Goal: Task Accomplishment & Management: Manage account settings

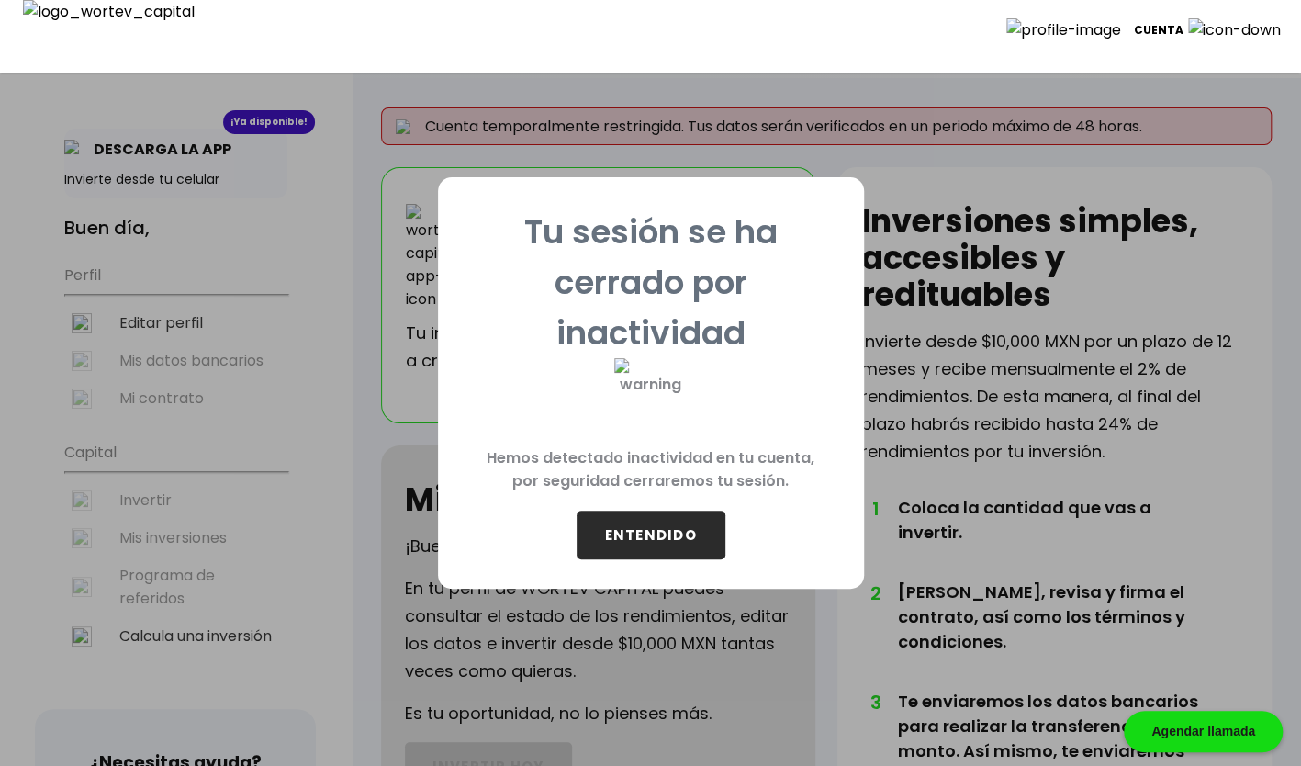
click at [680, 549] on button "ENTENDIDO" at bounding box center [651, 535] width 149 height 49
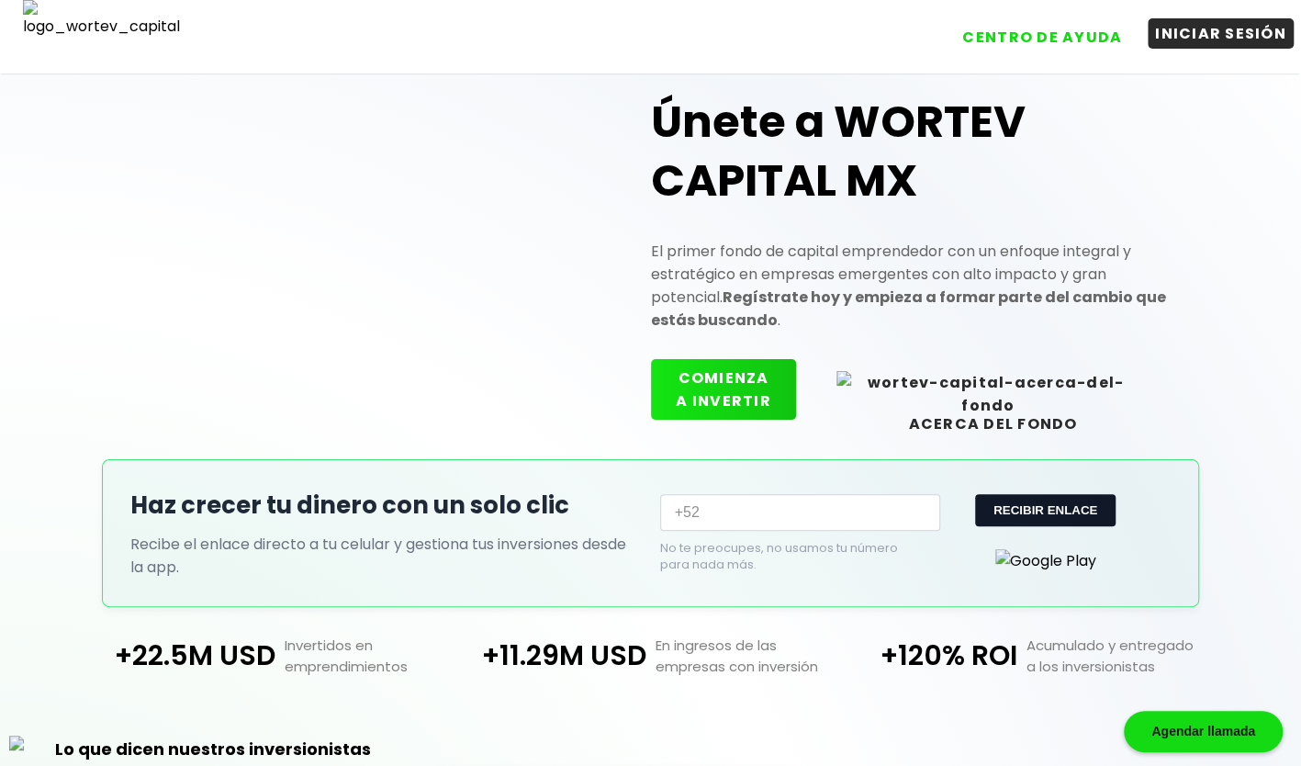
click at [1216, 31] on button "INICIAR SESIÓN" at bounding box center [1221, 33] width 146 height 30
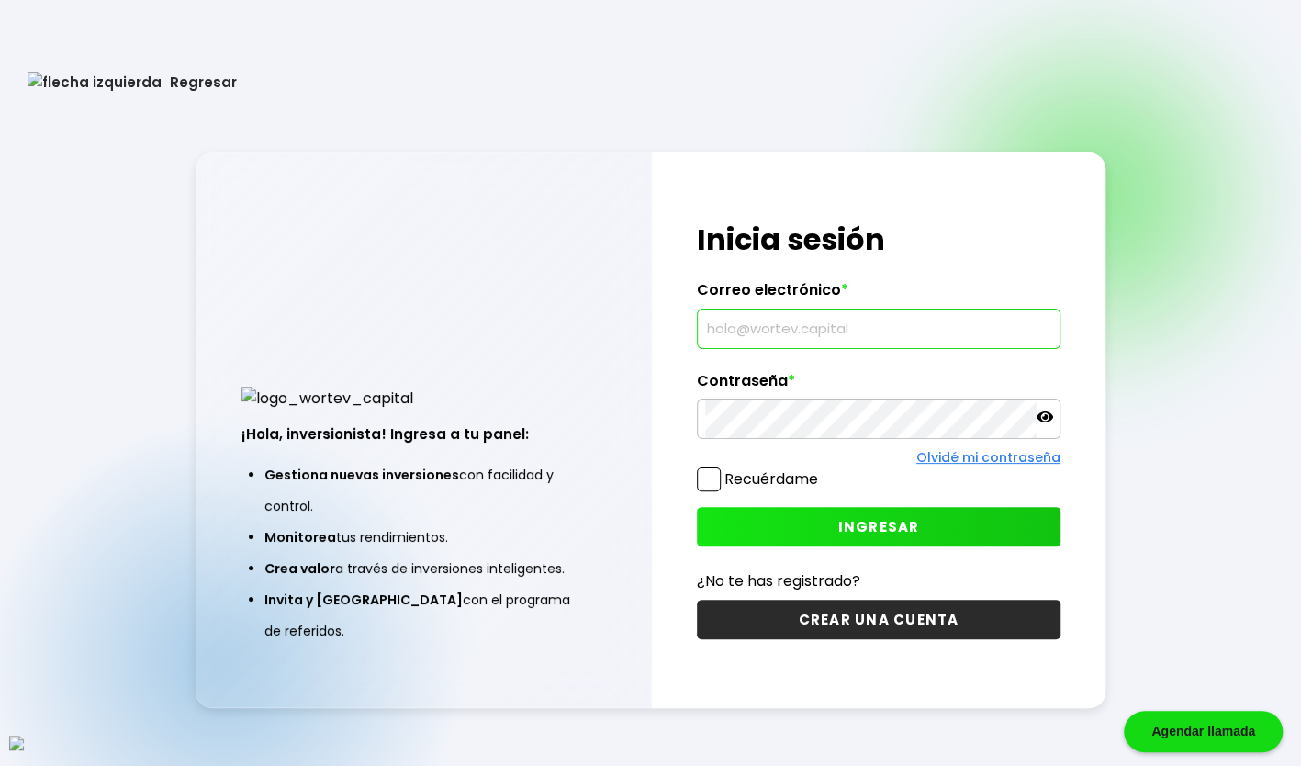
click at [781, 333] on input "text" at bounding box center [878, 328] width 347 height 39
type input "[EMAIL_ADDRESS][DOMAIN_NAME]"
click at [702, 476] on span at bounding box center [709, 479] width 24 height 24
click at [822, 470] on input "Recuérdame" at bounding box center [822, 470] width 0 height 0
click at [773, 531] on button "INGRESAR" at bounding box center [879, 526] width 364 height 39
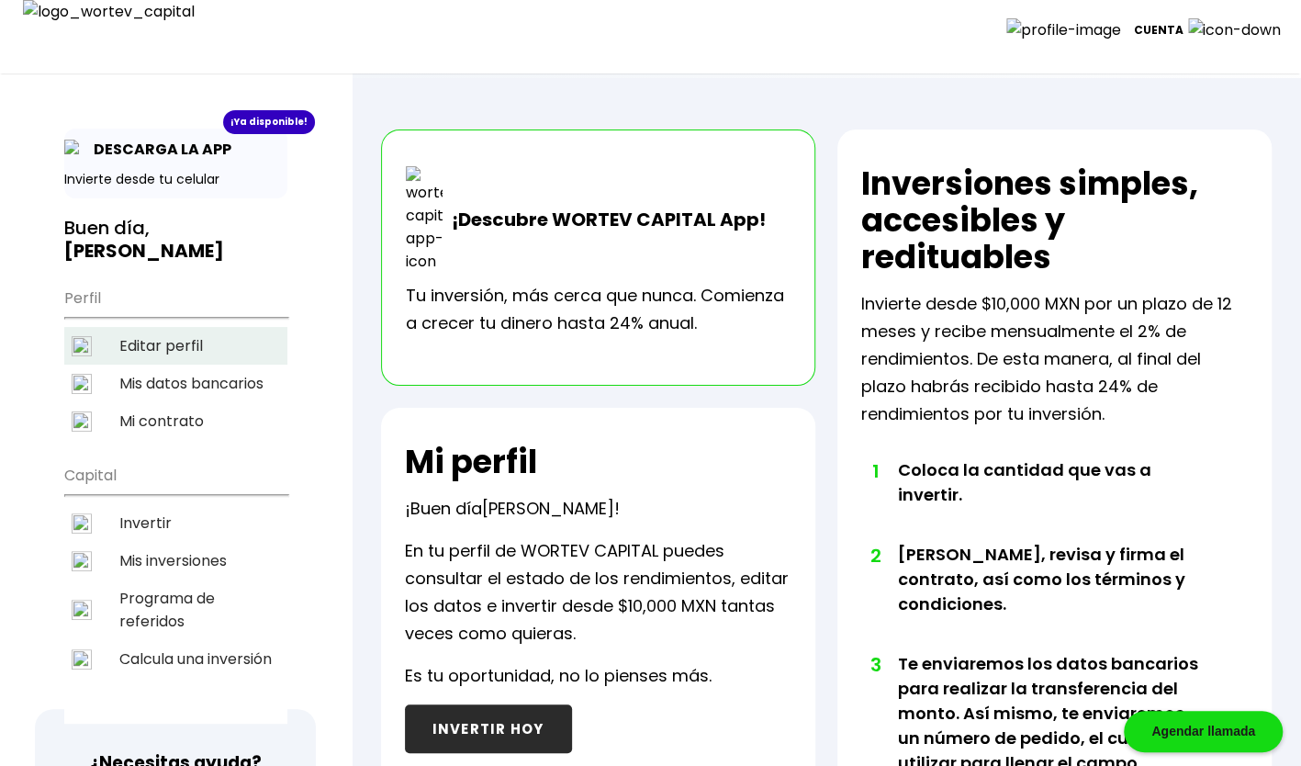
click at [133, 329] on li "Editar perfil" at bounding box center [175, 346] width 223 height 38
select select "Hombre"
select select "Secundaria"
select select "AG"
select select "Actinver"
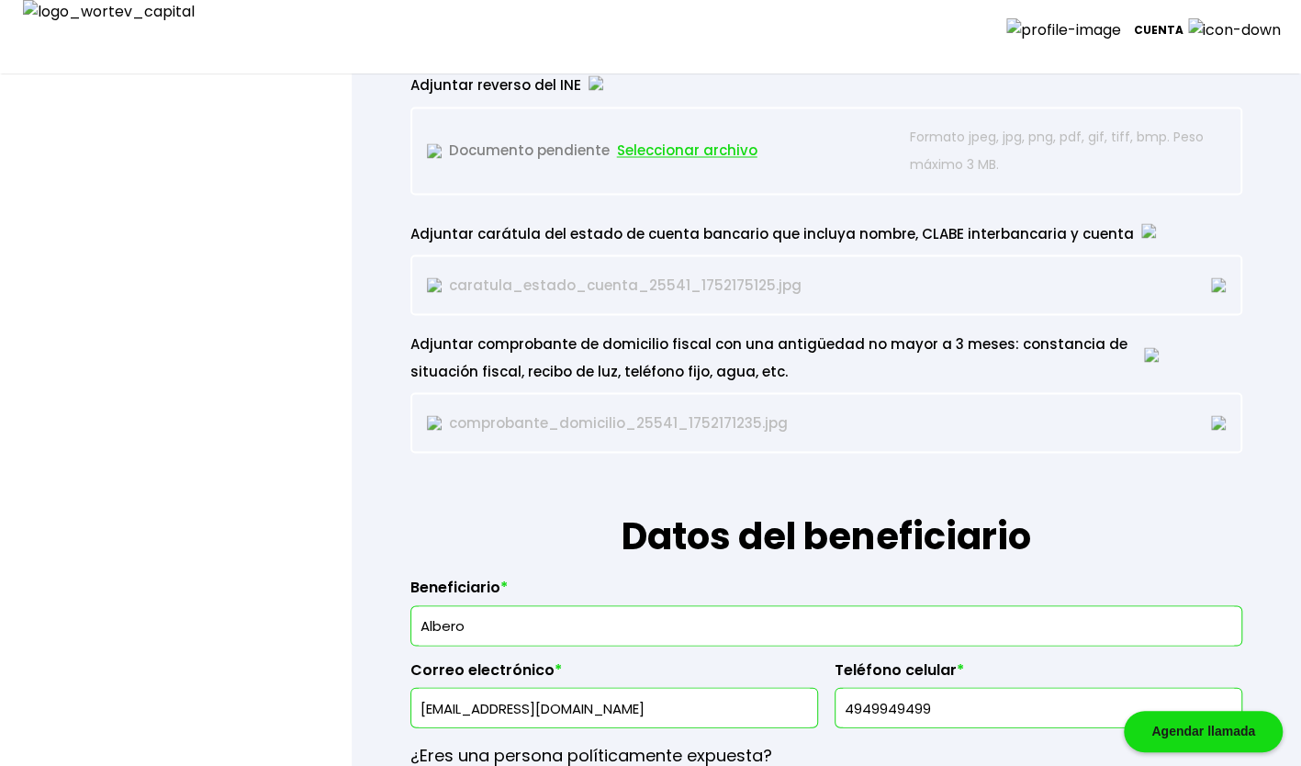
scroll to position [2081, 0]
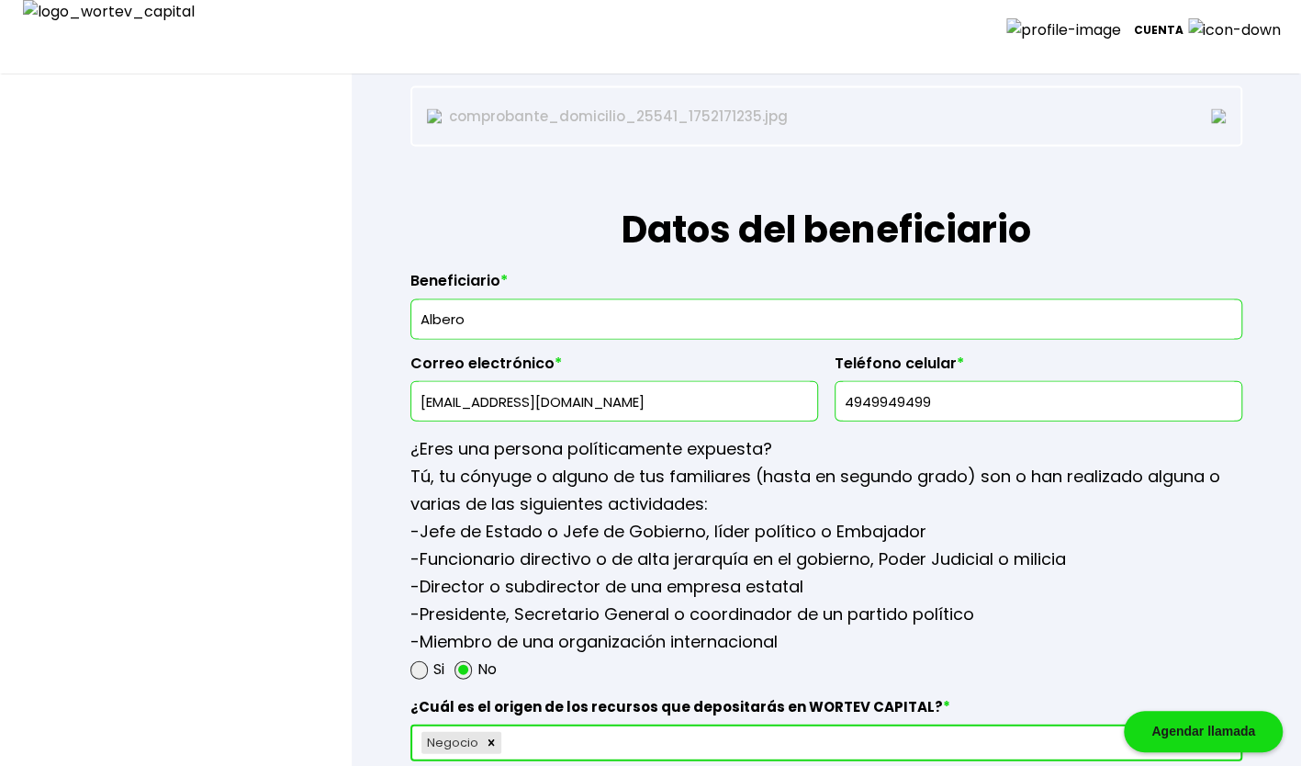
click at [540, 309] on input "Albero" at bounding box center [826, 319] width 815 height 39
type input "A"
type input "[PERSON_NAME] [PERSON_NAME]"
type input "[EMAIL_ADDRESS][DOMAIN_NAME]"
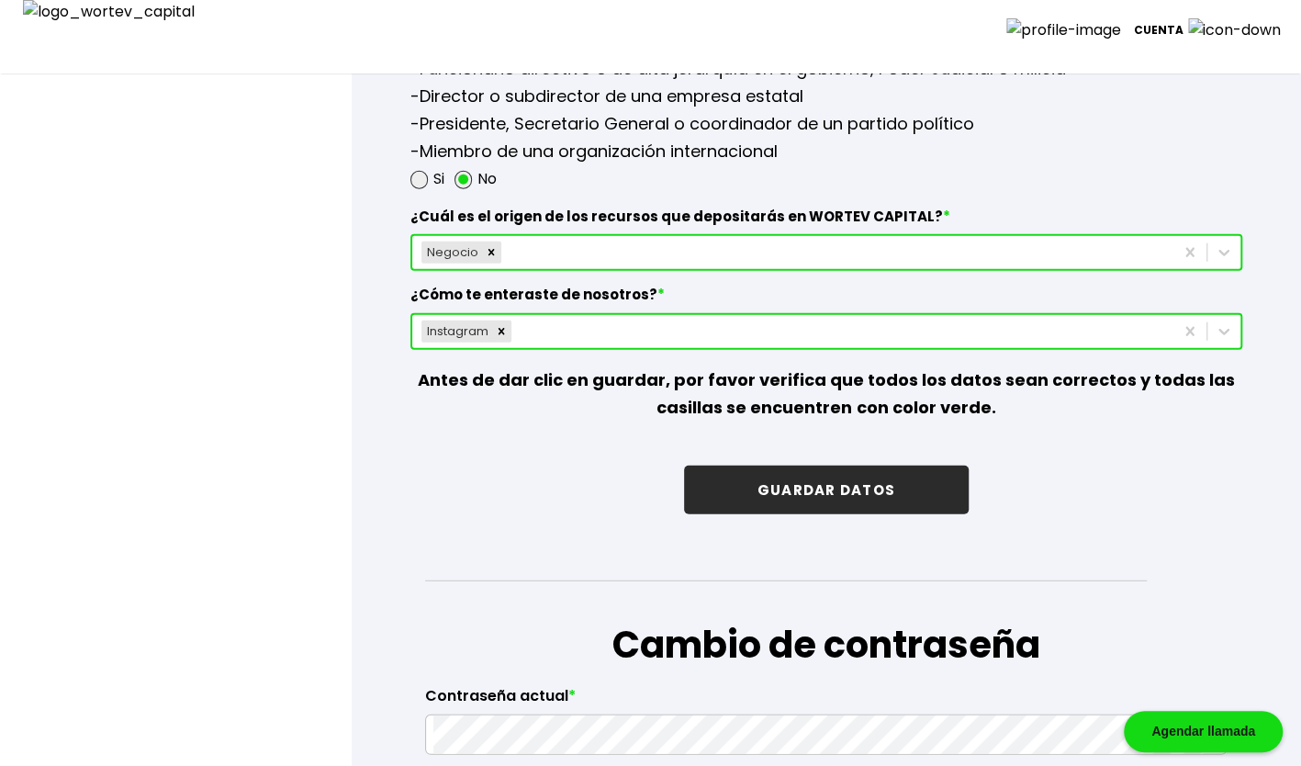
scroll to position [2877, 0]
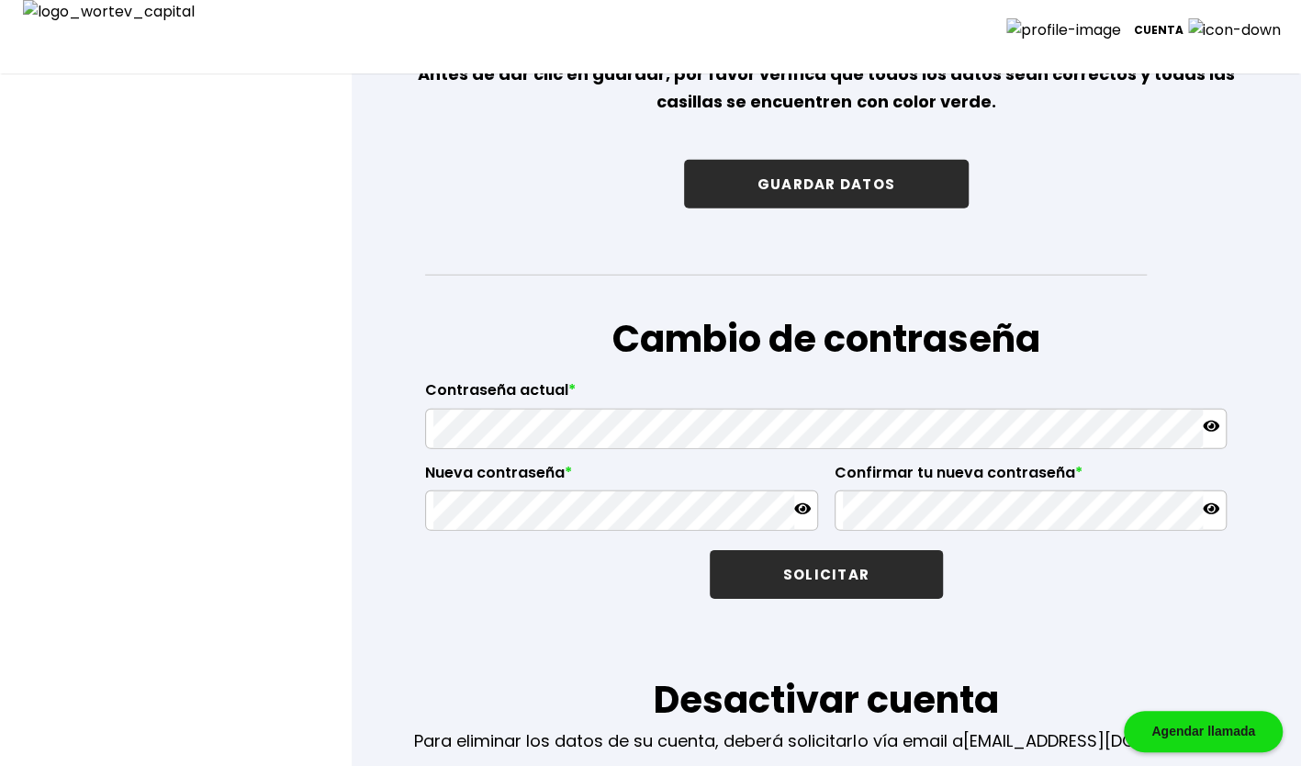
type input "8989898989"
click at [820, 184] on button "GUARDAR DATOS" at bounding box center [826, 184] width 285 height 49
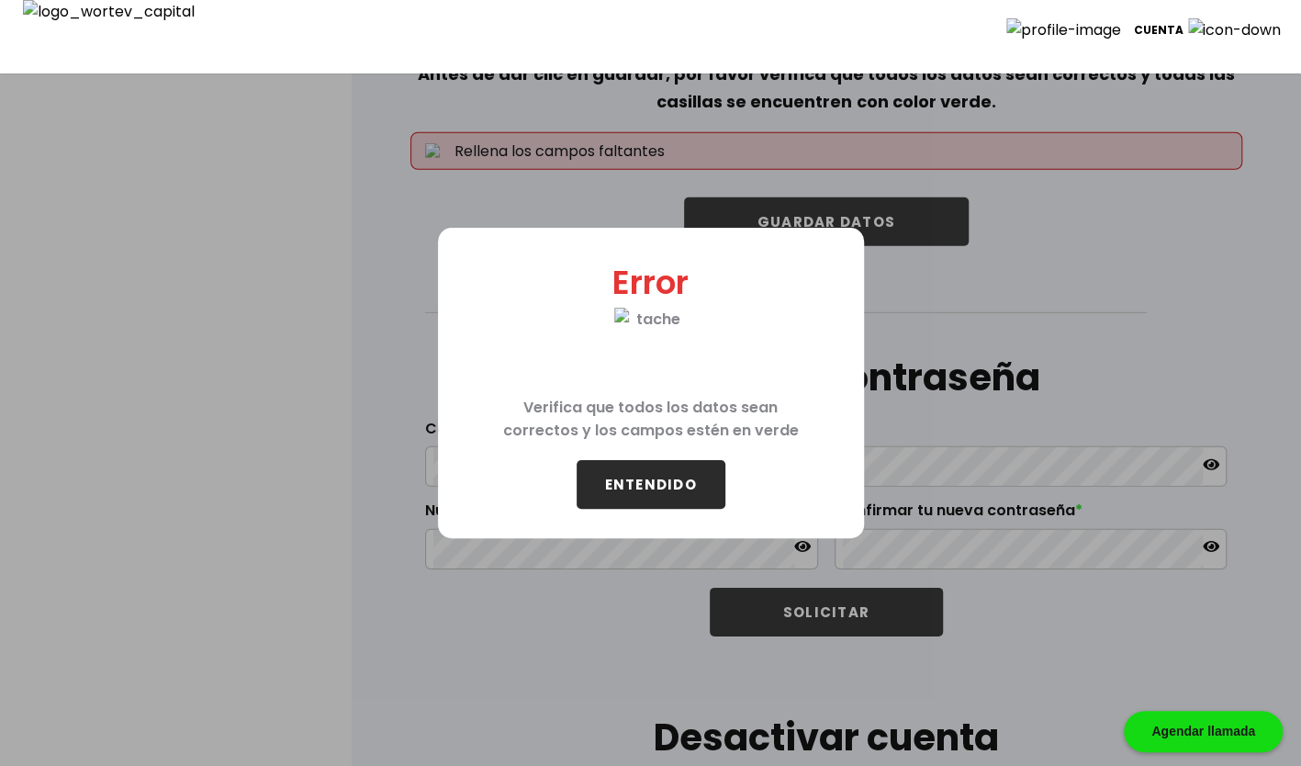
click at [673, 494] on button "ENTENDIDO" at bounding box center [651, 484] width 149 height 49
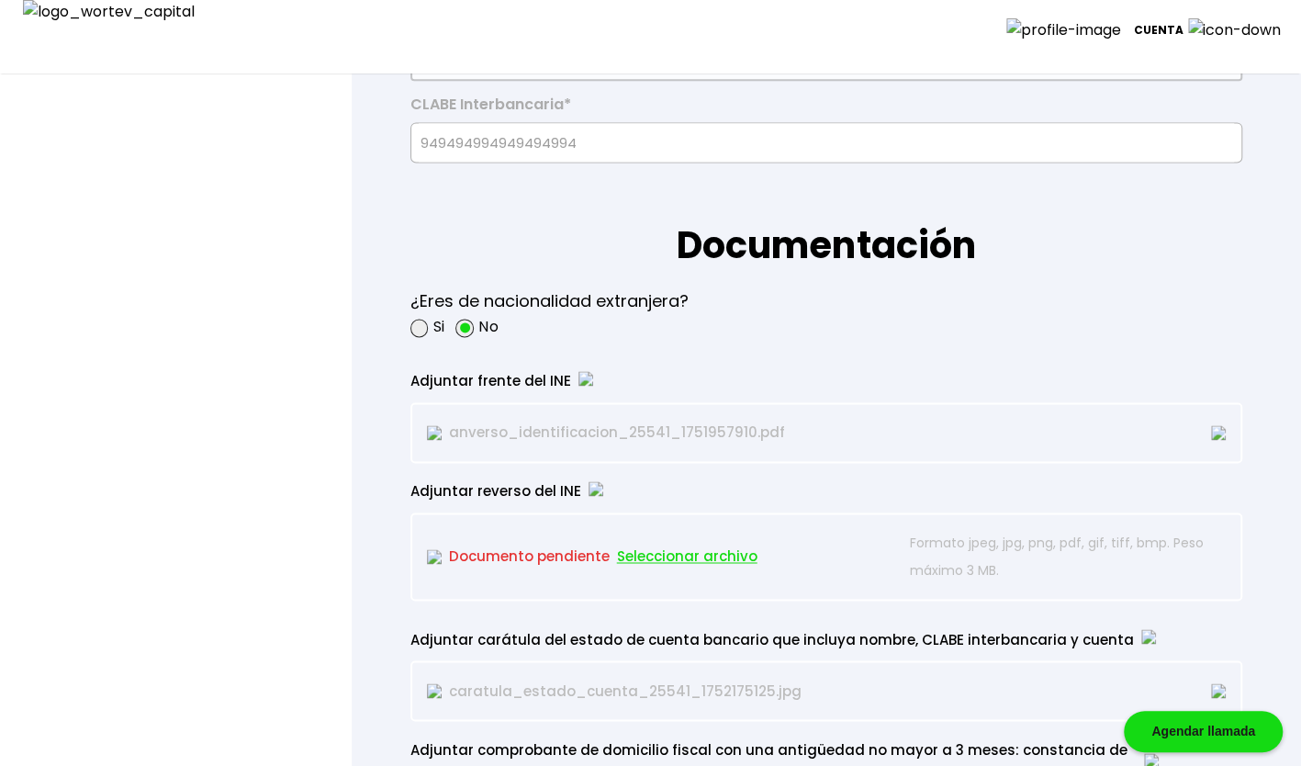
scroll to position [1224, 0]
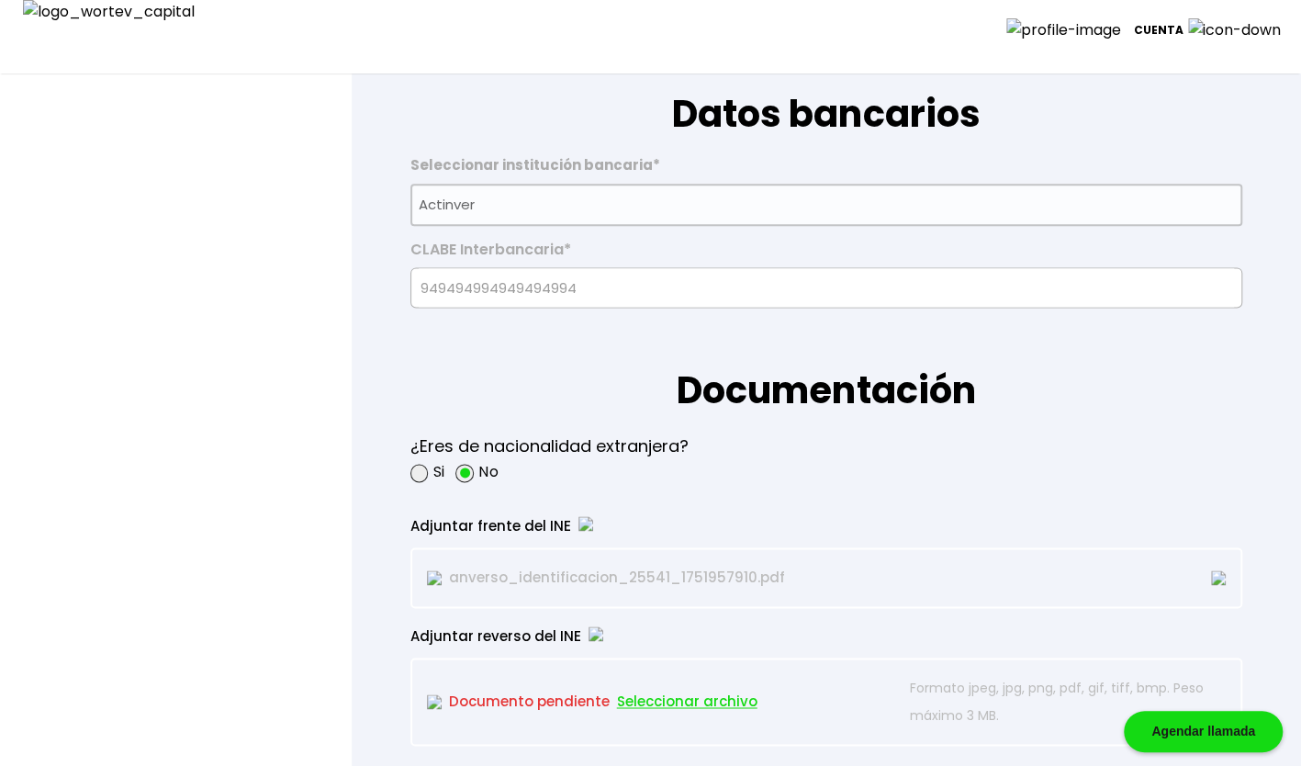
click at [667, 693] on span "Seleccionar archivo" at bounding box center [687, 702] width 140 height 28
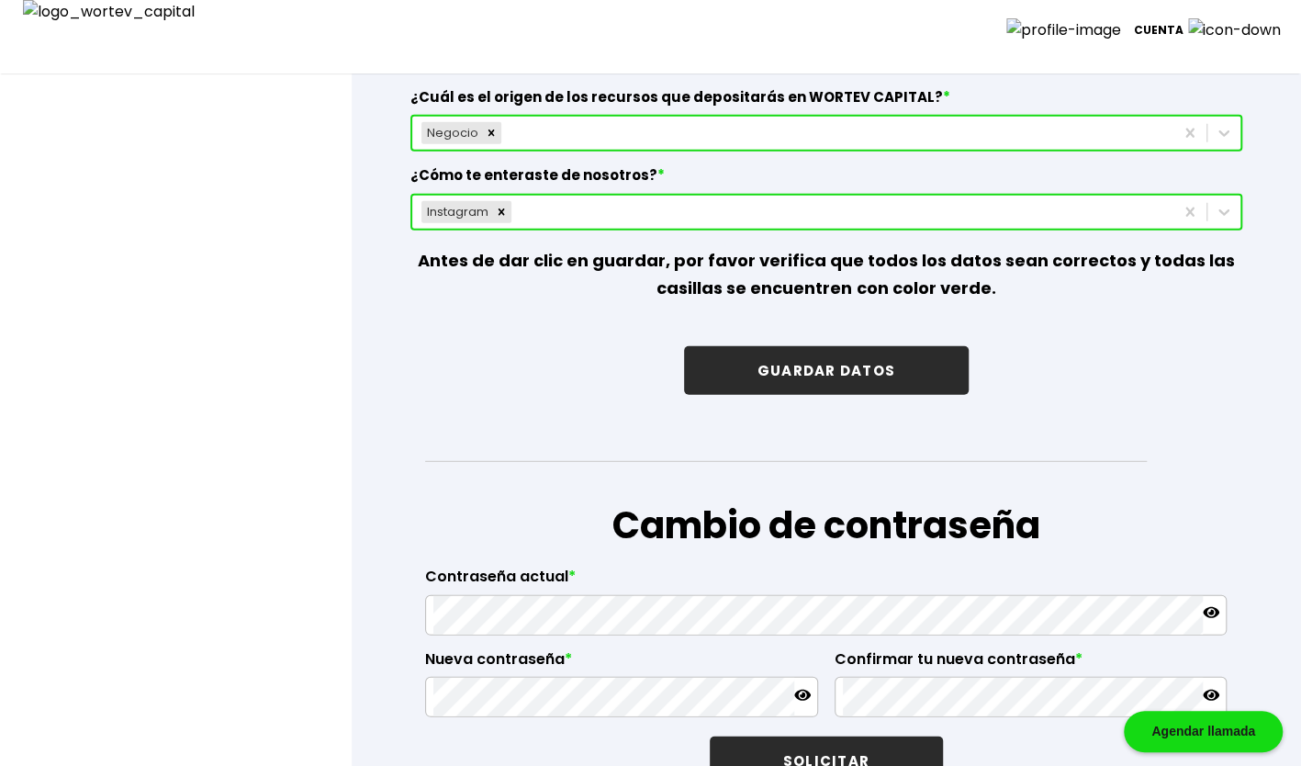
scroll to position [2510, 0]
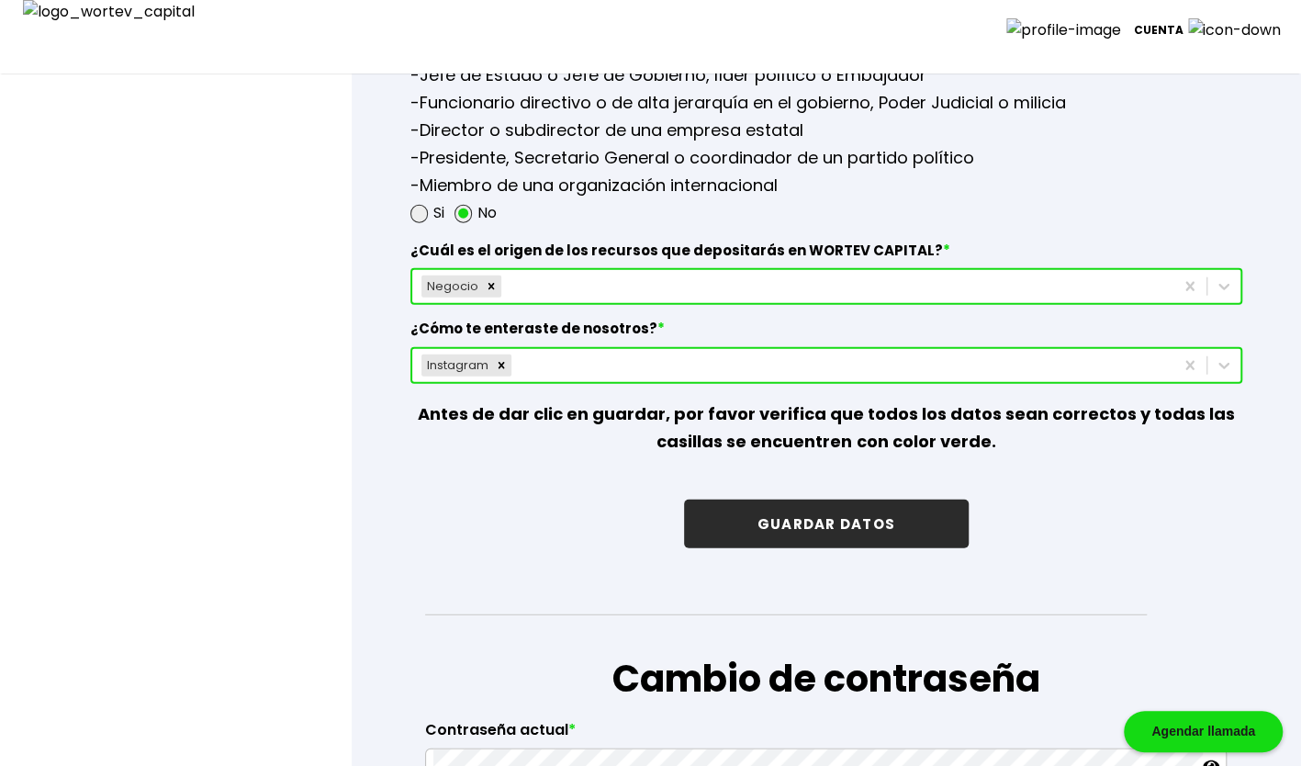
click at [805, 516] on button "GUARDAR DATOS" at bounding box center [826, 524] width 285 height 49
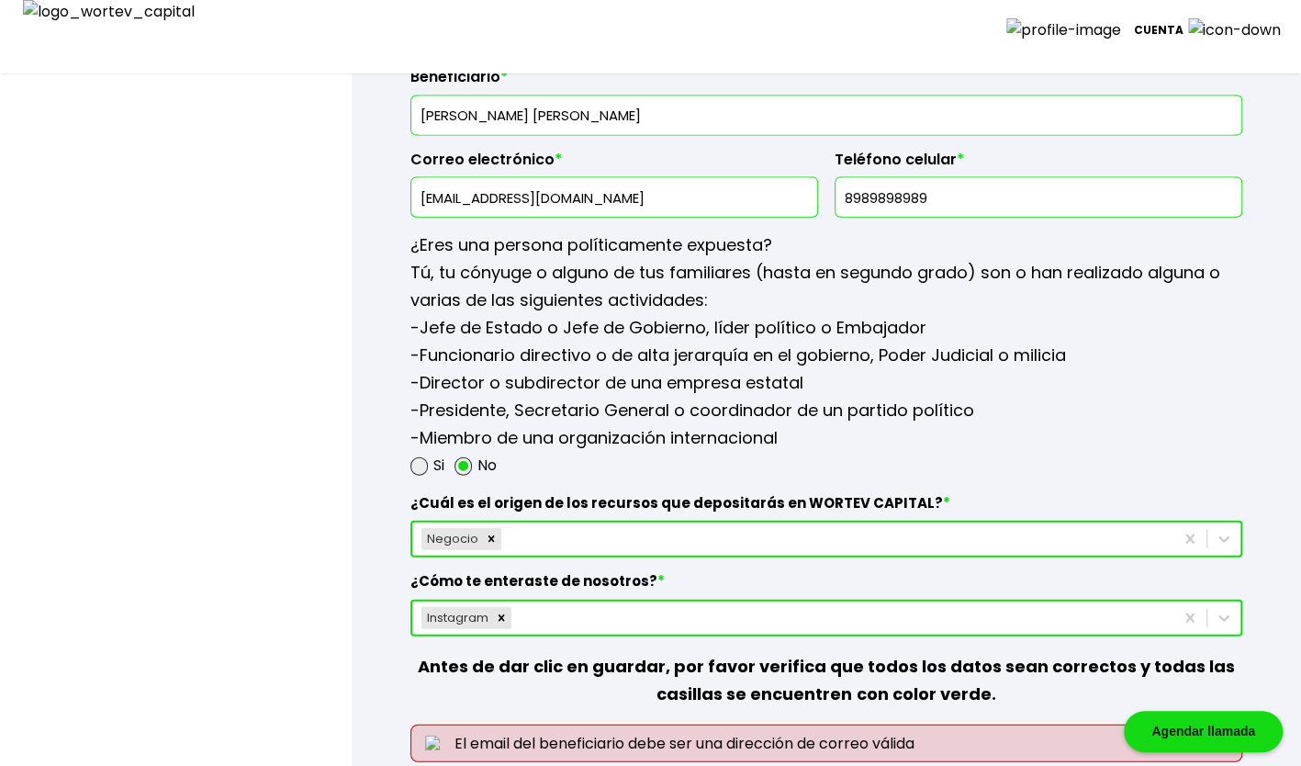
scroll to position [2081, 0]
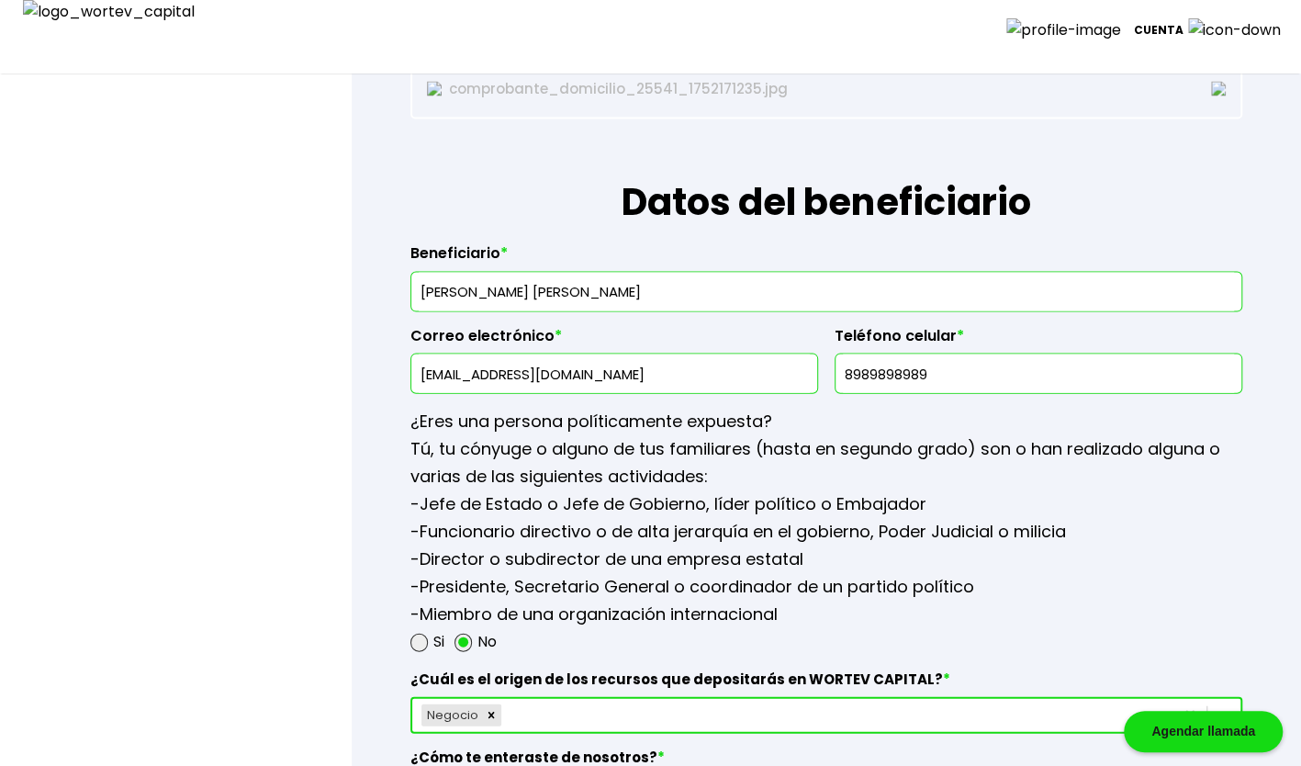
click at [531, 365] on input "[EMAIL_ADDRESS][DOMAIN_NAME]" at bounding box center [614, 373] width 391 height 39
click at [523, 361] on input "[EMAIL_ADDRESS][DOMAIN_NAME]" at bounding box center [614, 373] width 391 height 39
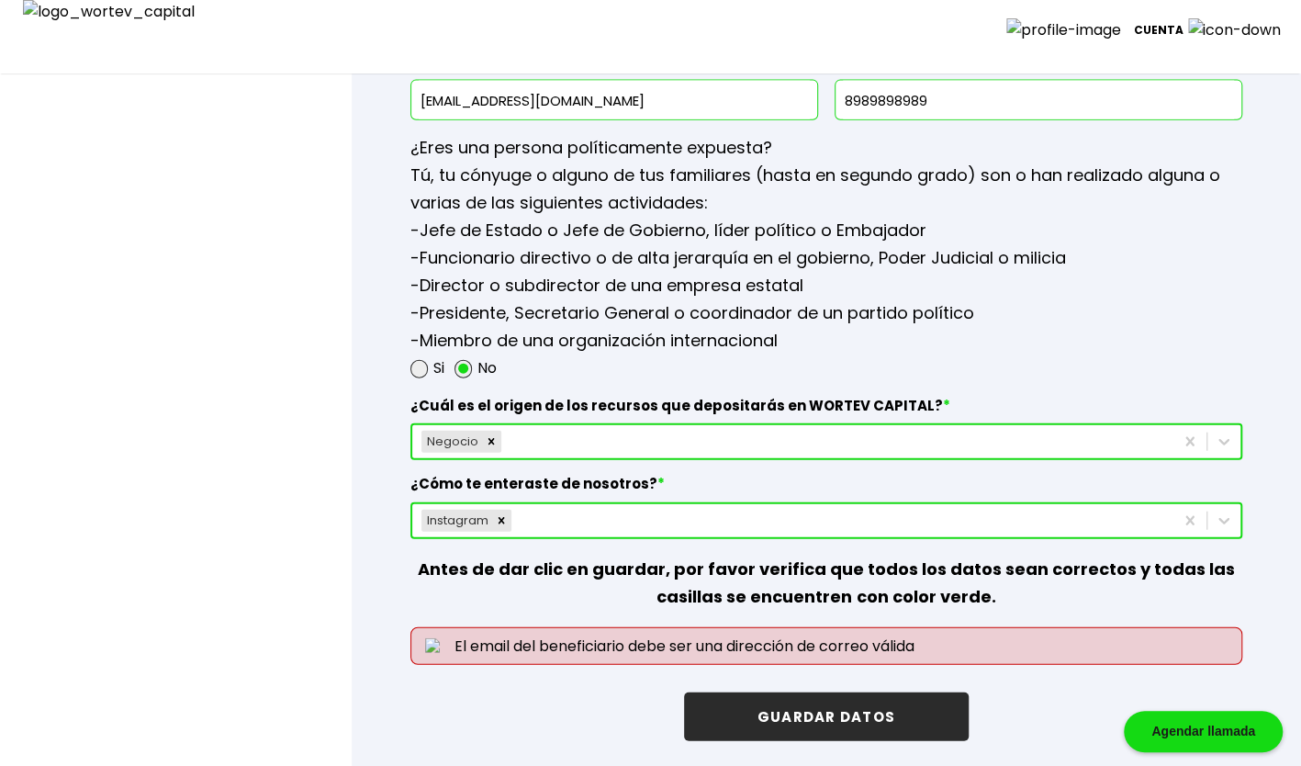
scroll to position [2571, 0]
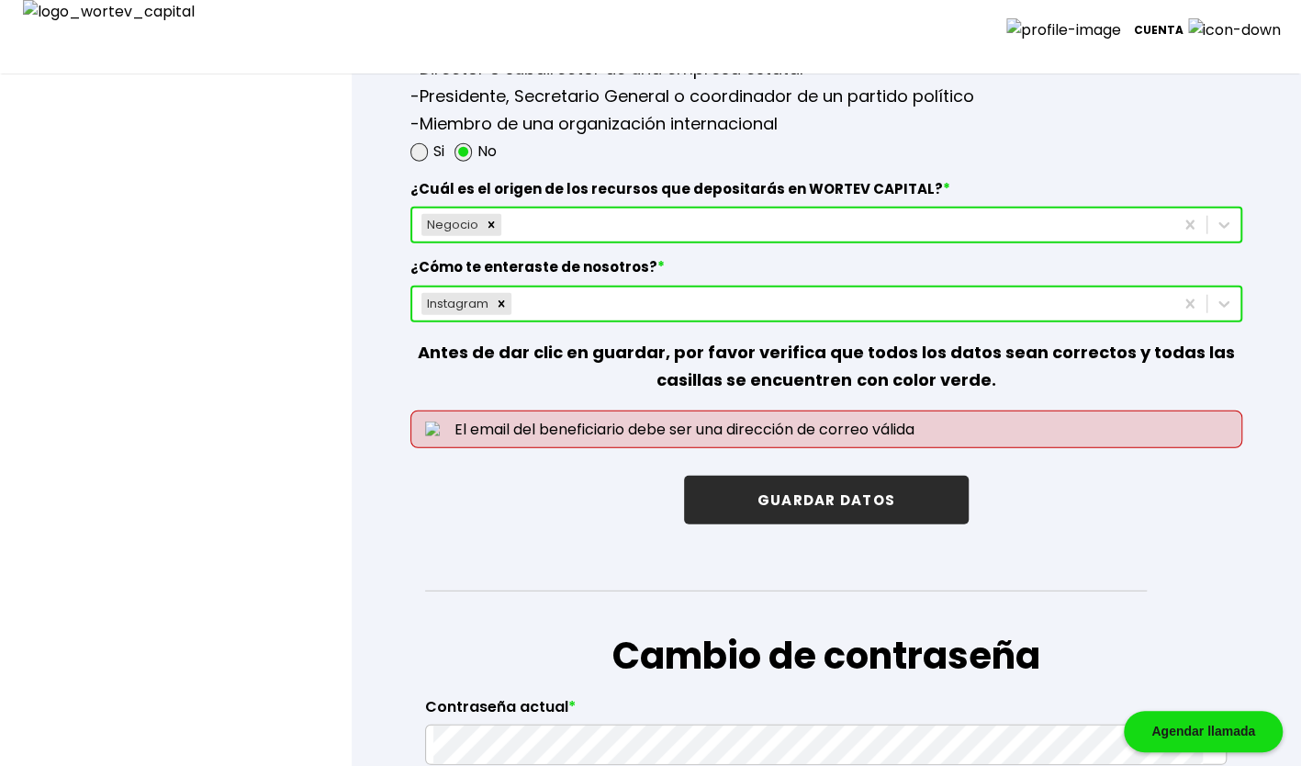
type input "[EMAIL_ADDRESS][DOMAIN_NAME]"
click at [860, 502] on button "GUARDAR DATOS" at bounding box center [826, 500] width 285 height 49
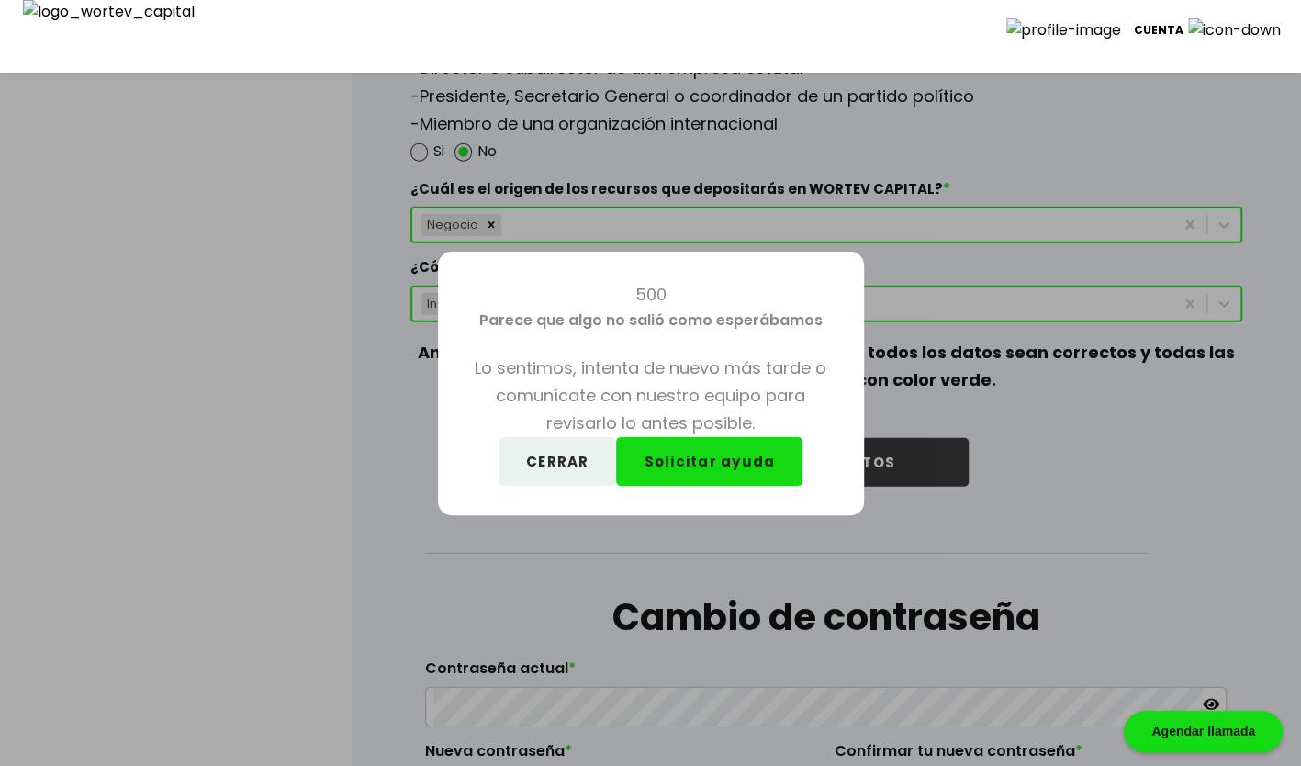
click at [524, 452] on button "CERRAR" at bounding box center [558, 461] width 118 height 49
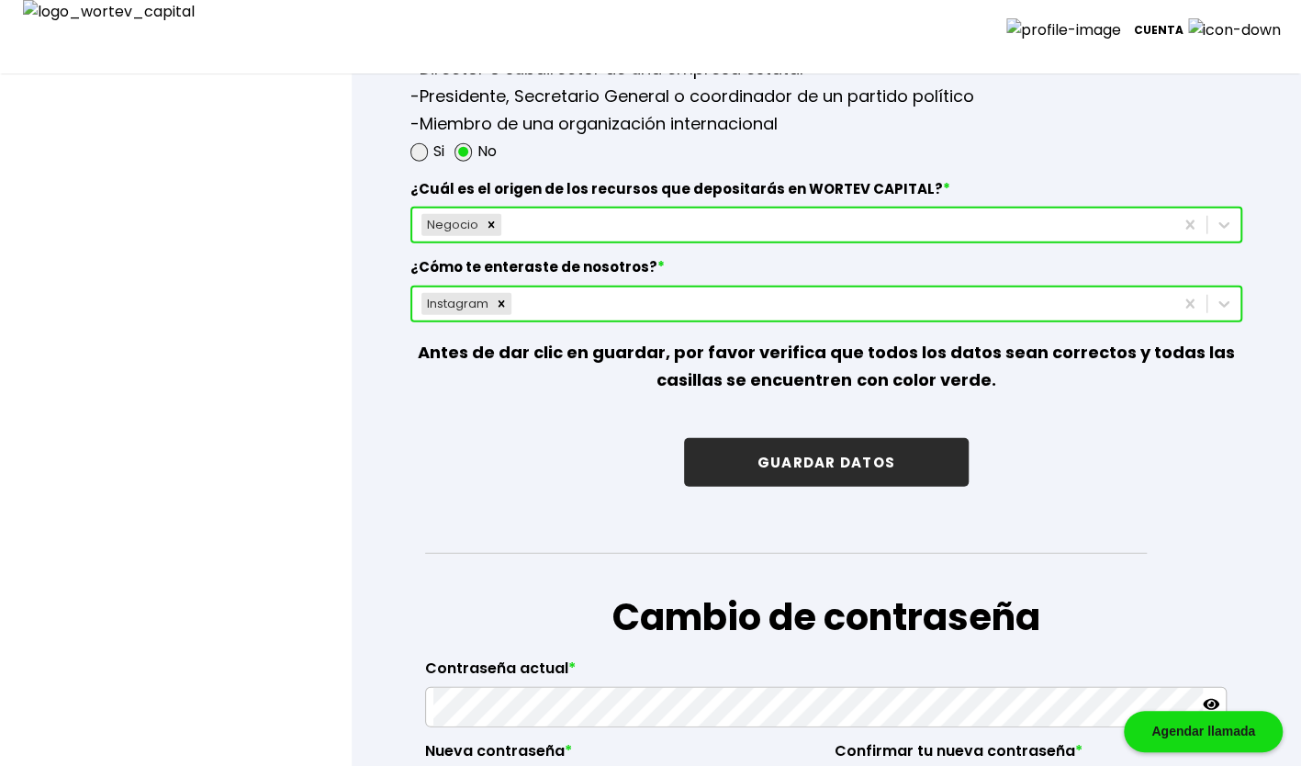
click at [844, 450] on button "GUARDAR DATOS" at bounding box center [826, 462] width 285 height 49
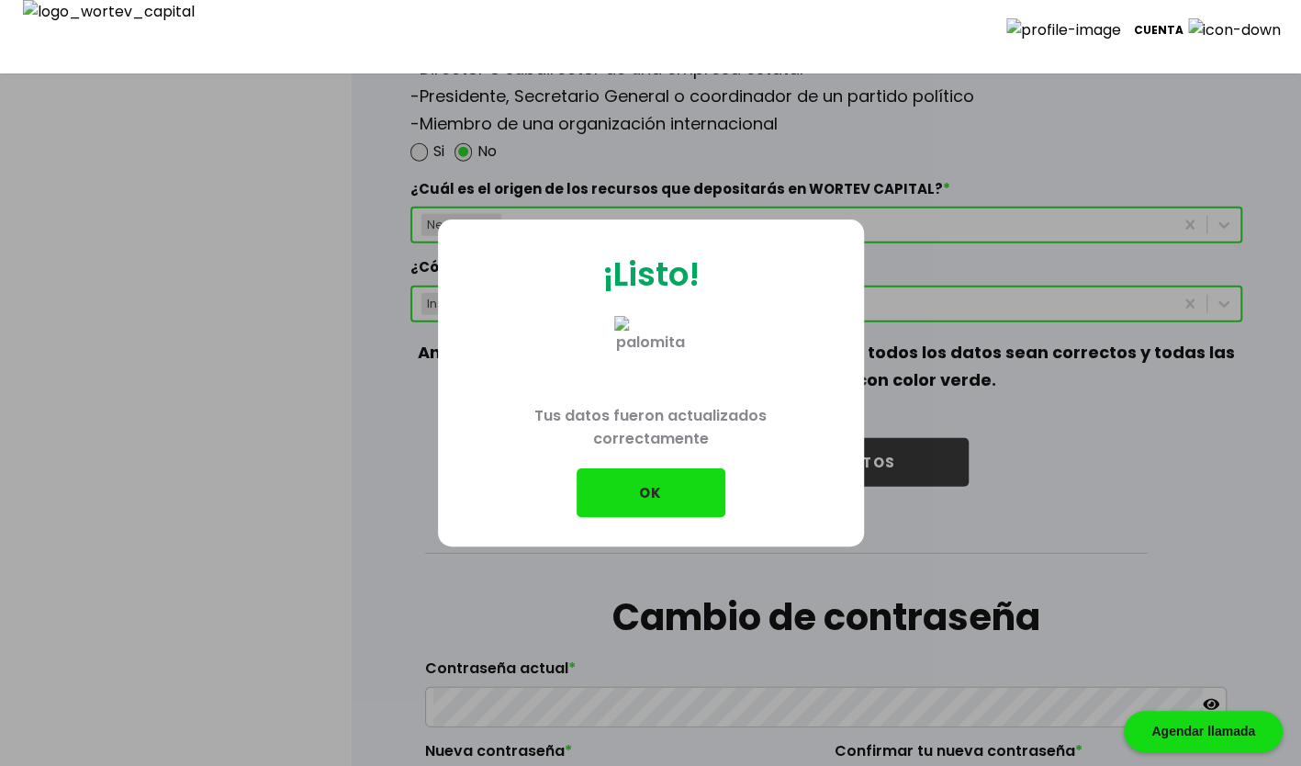
click at [665, 489] on button "OK" at bounding box center [651, 492] width 149 height 49
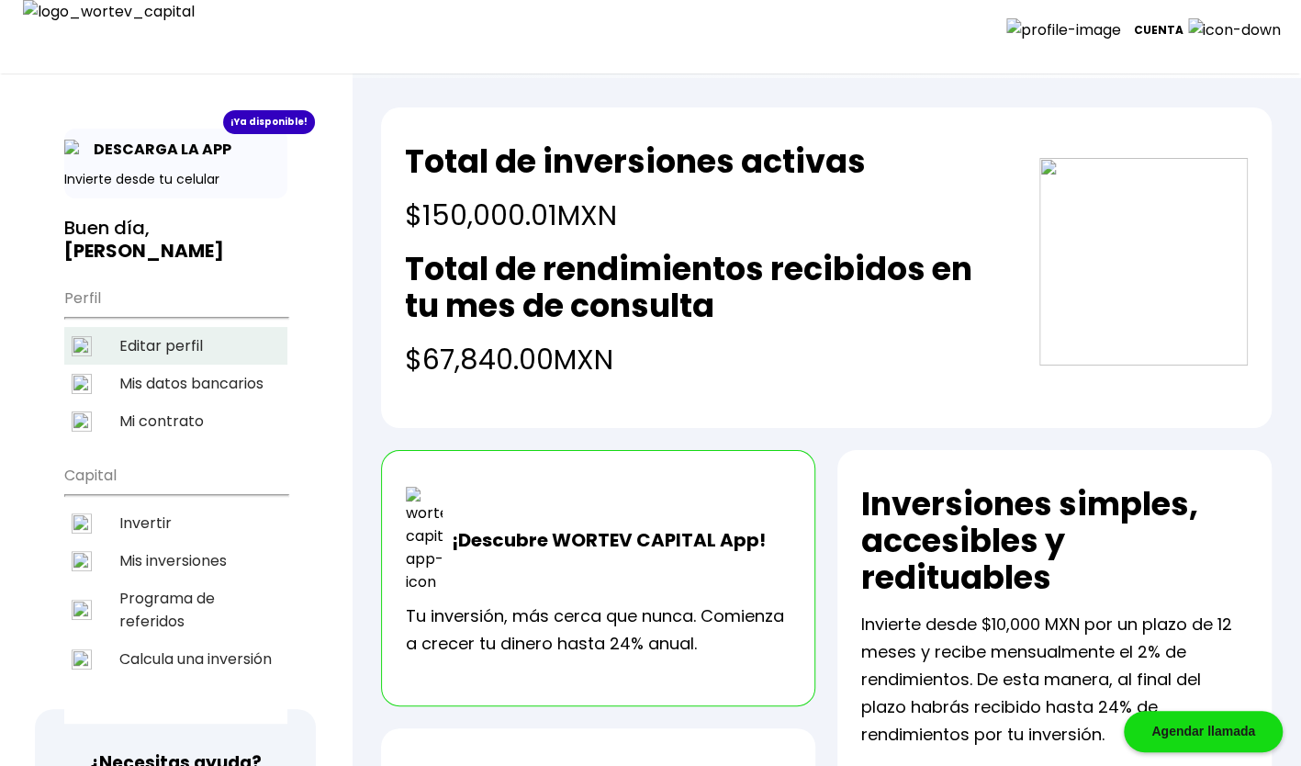
click at [182, 327] on li "Editar perfil" at bounding box center [175, 346] width 223 height 38
select select "Hombre"
select select "Secundaria"
select select "AG"
select select "Actinver"
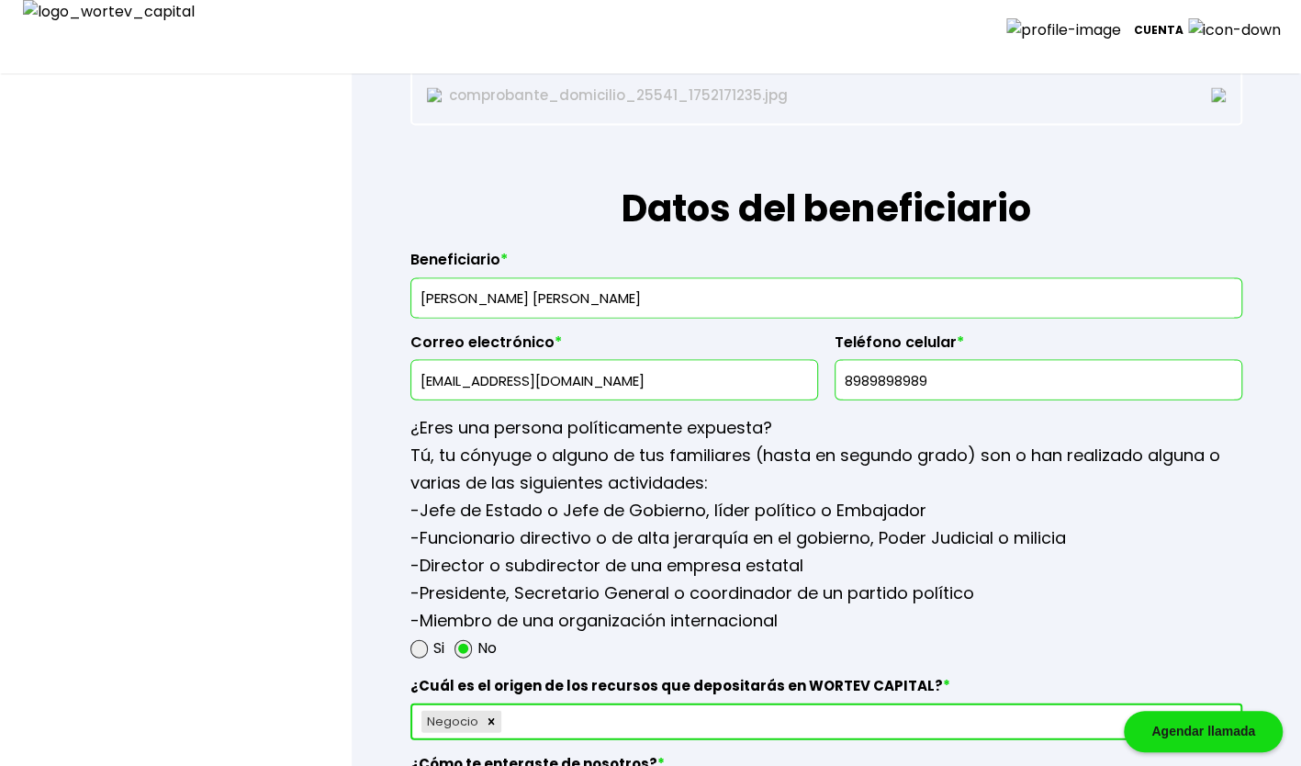
scroll to position [2081, 0]
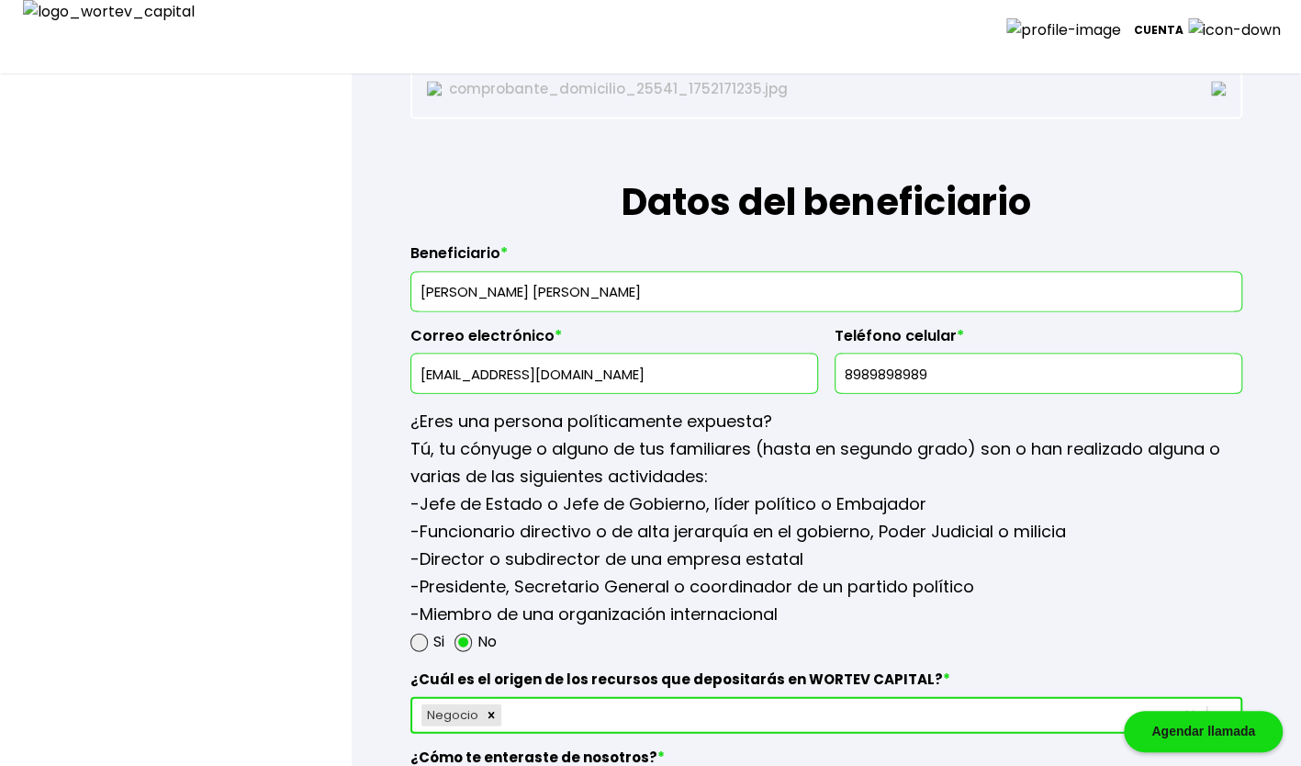
click at [670, 286] on input "[PERSON_NAME] [PERSON_NAME]" at bounding box center [826, 292] width 815 height 39
type input "[PERSON_NAME]"
click at [529, 371] on input "[EMAIL_ADDRESS][DOMAIN_NAME]" at bounding box center [614, 373] width 391 height 39
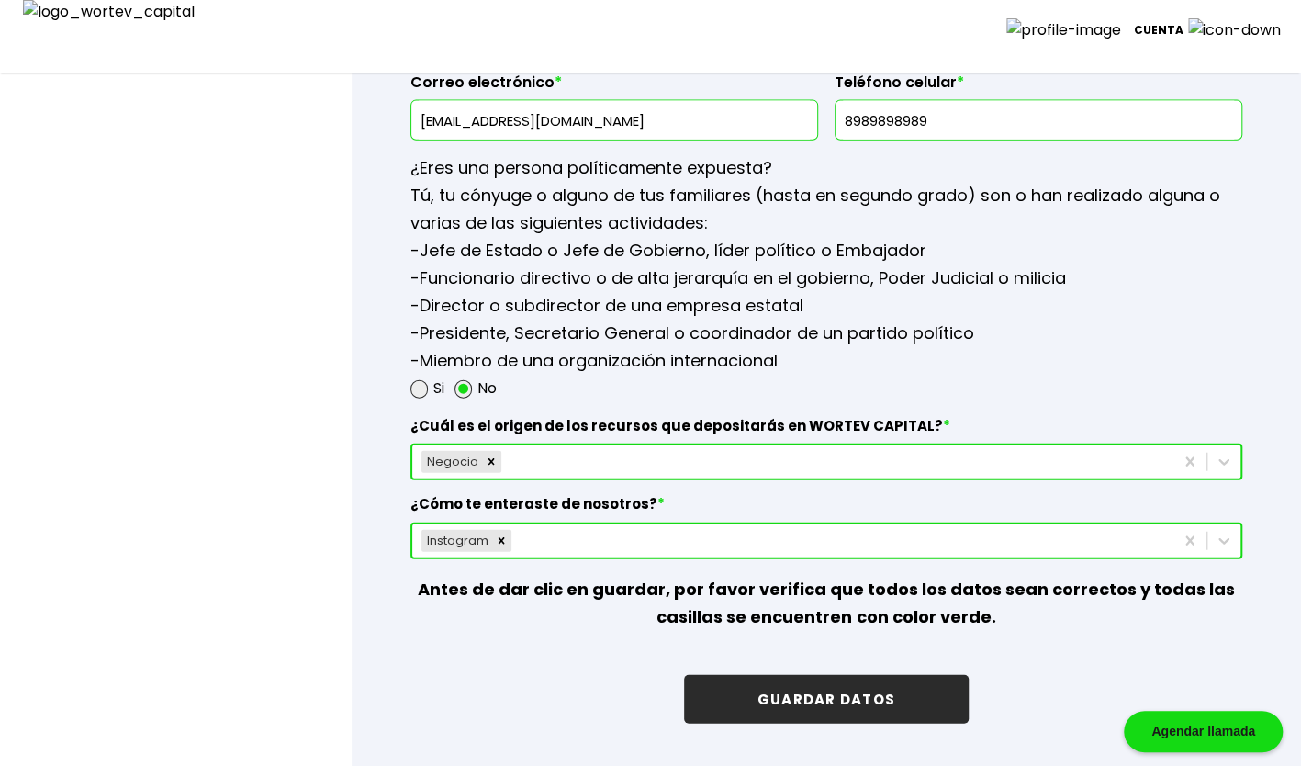
scroll to position [2264, 0]
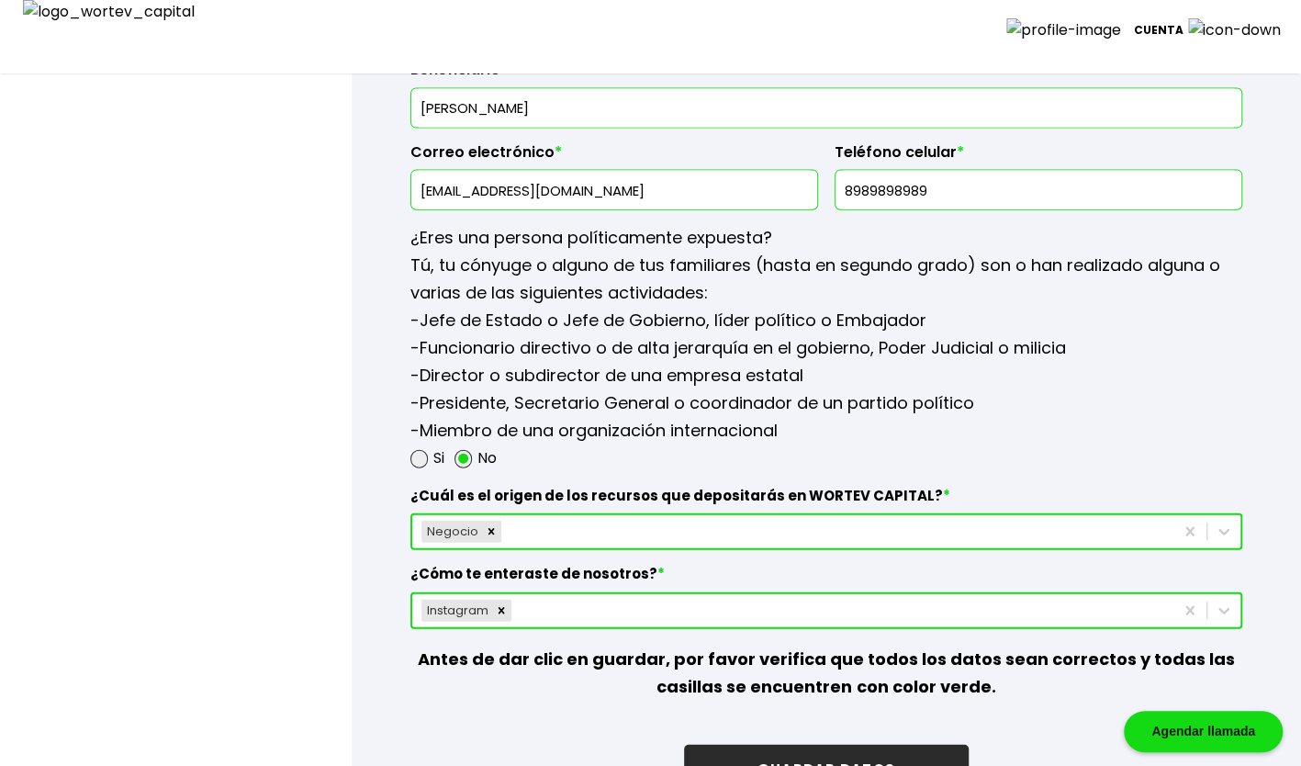
type input "[EMAIL_ADDRESS][DOMAIN_NAME]"
click at [976, 171] on input "8989898989" at bounding box center [1038, 190] width 391 height 39
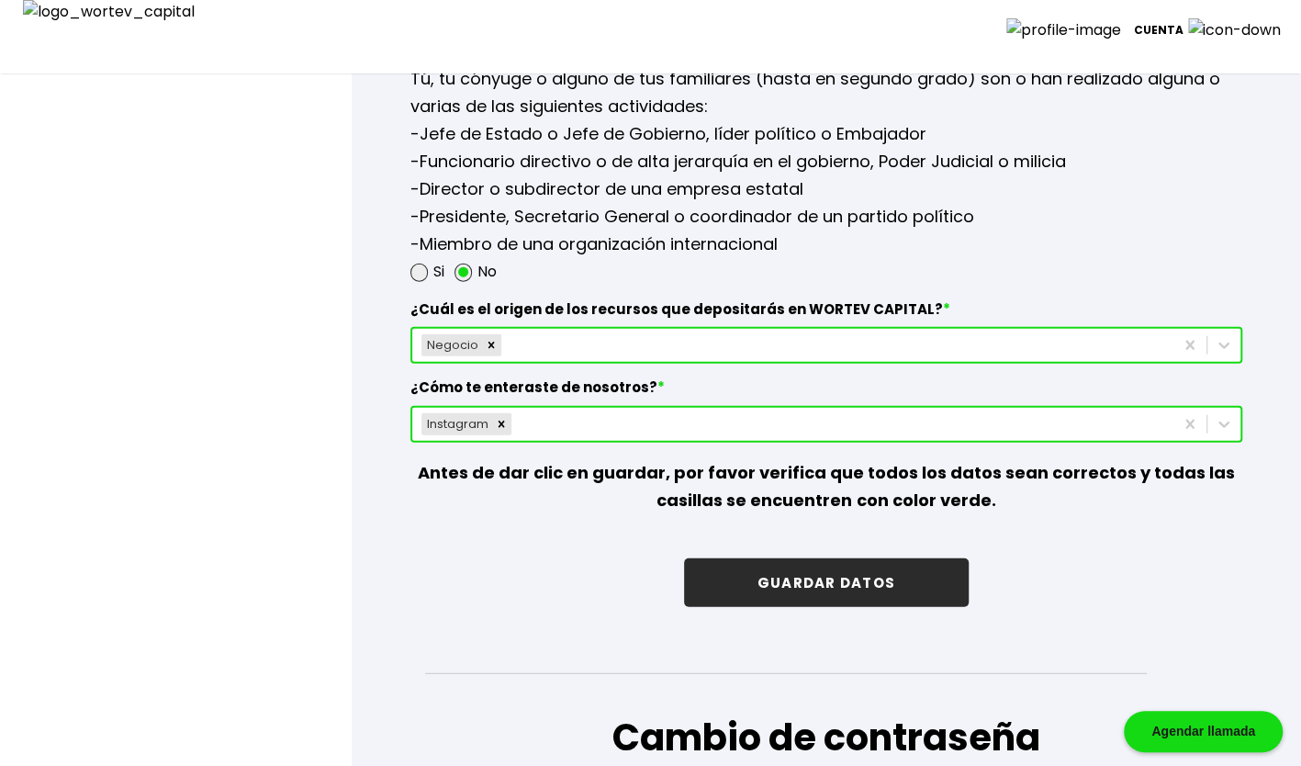
scroll to position [2571, 0]
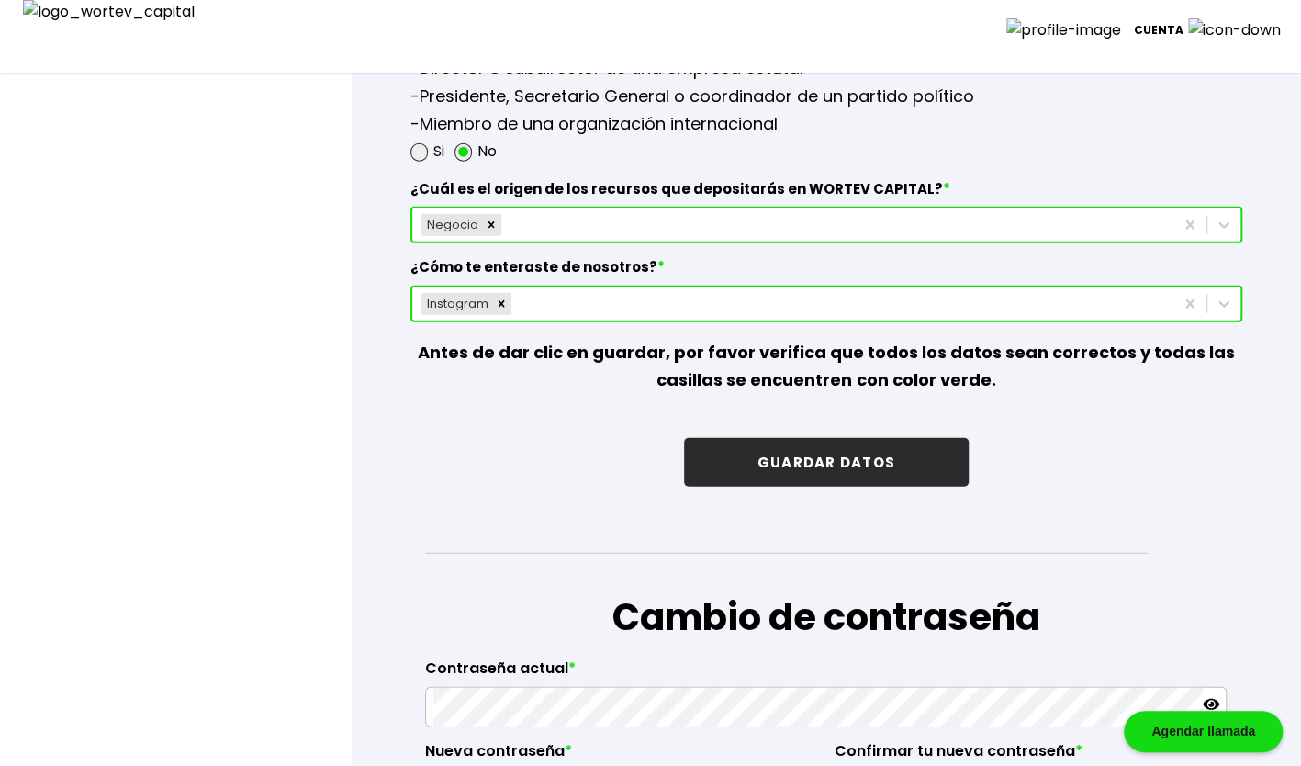
click at [889, 446] on button "GUARDAR DATOS" at bounding box center [826, 462] width 285 height 49
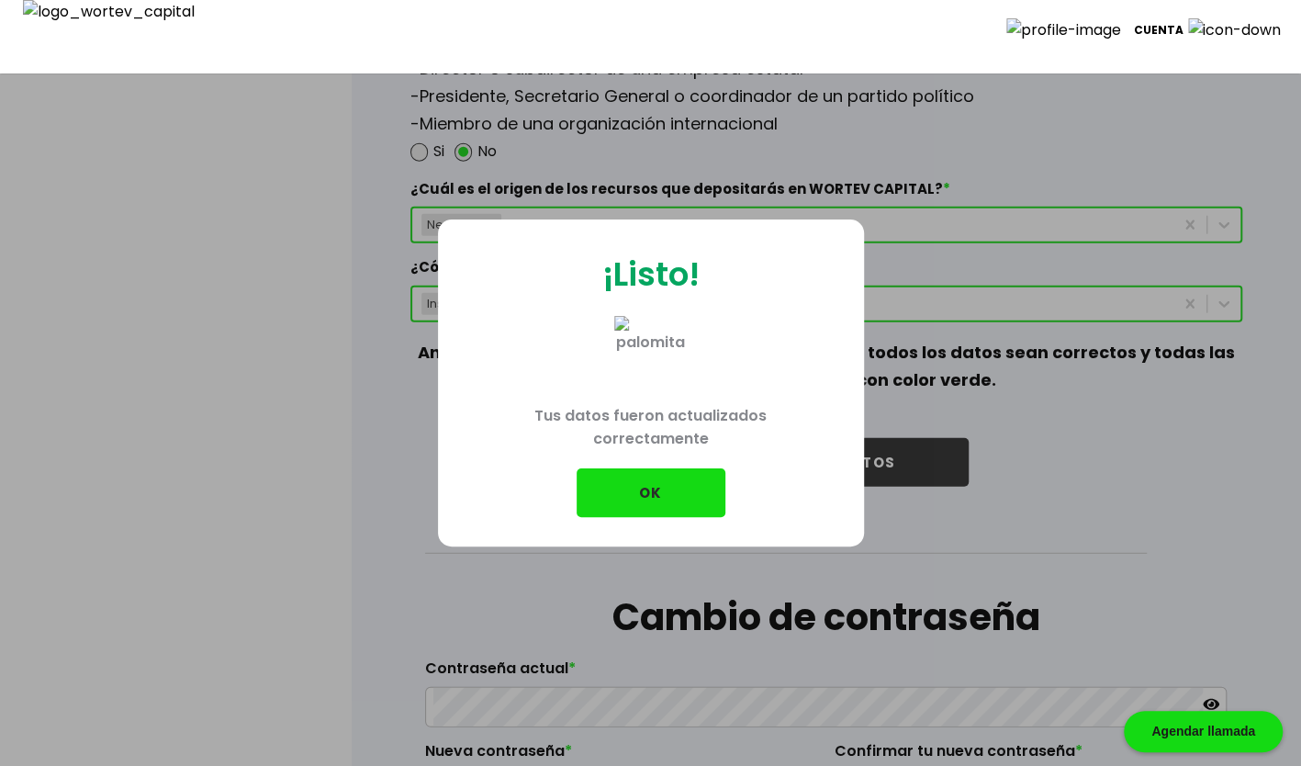
click at [663, 475] on button "OK" at bounding box center [651, 492] width 149 height 49
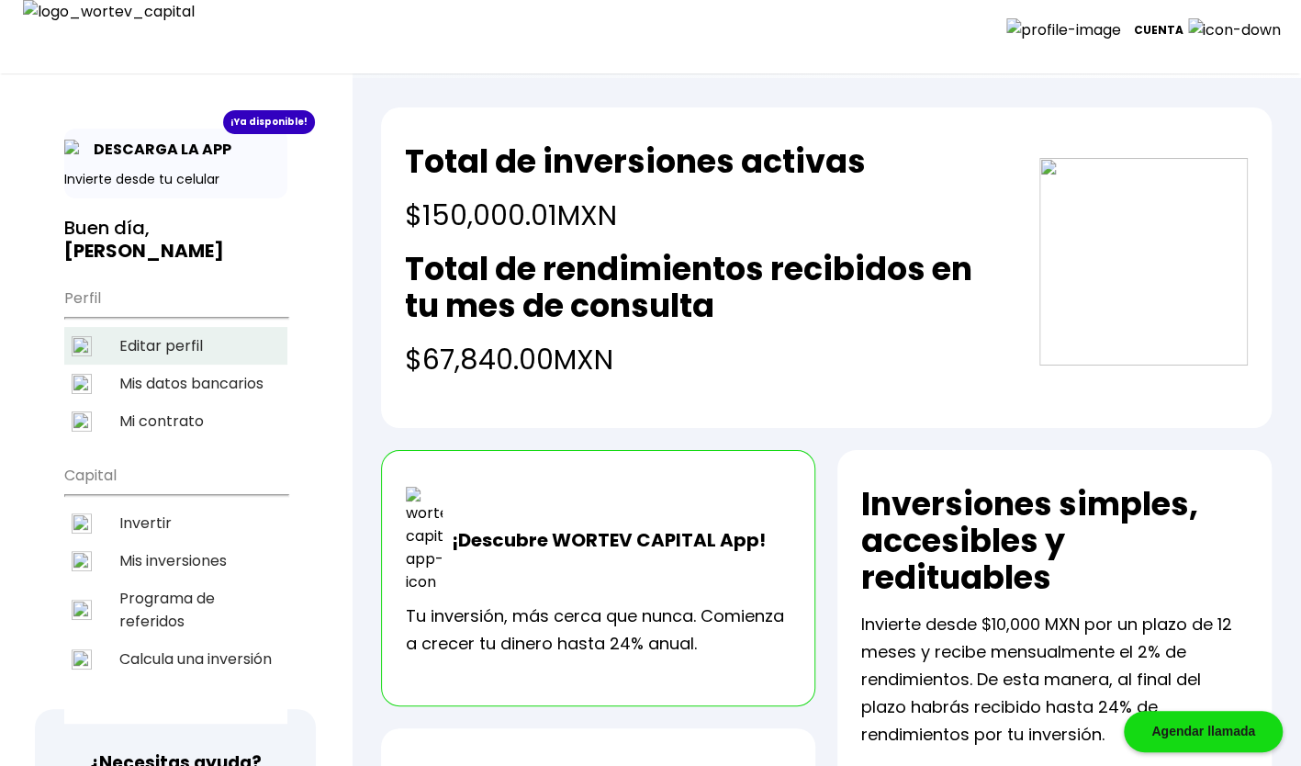
click at [145, 327] on li "Editar perfil" at bounding box center [175, 346] width 223 height 38
select select "Hombre"
select select "Secundaria"
select select "AG"
select select "Actinver"
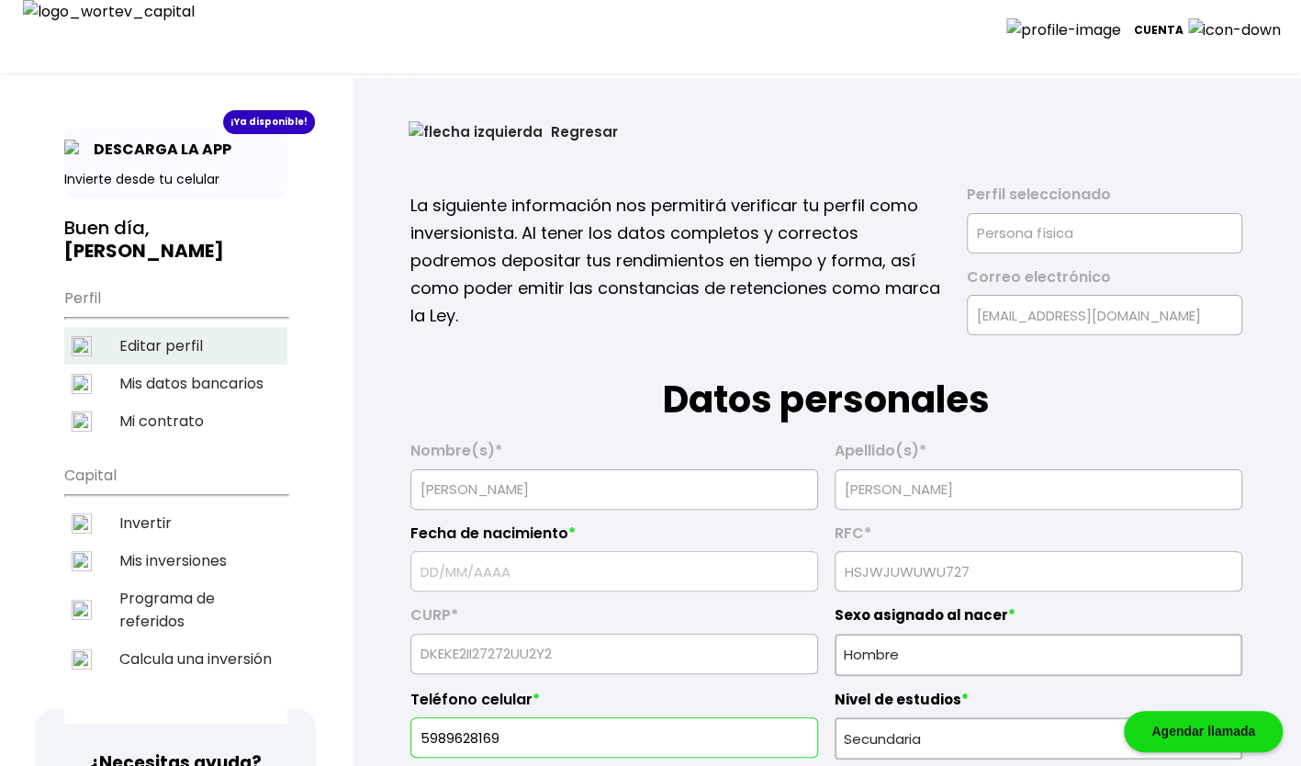
type input "[DATE]"
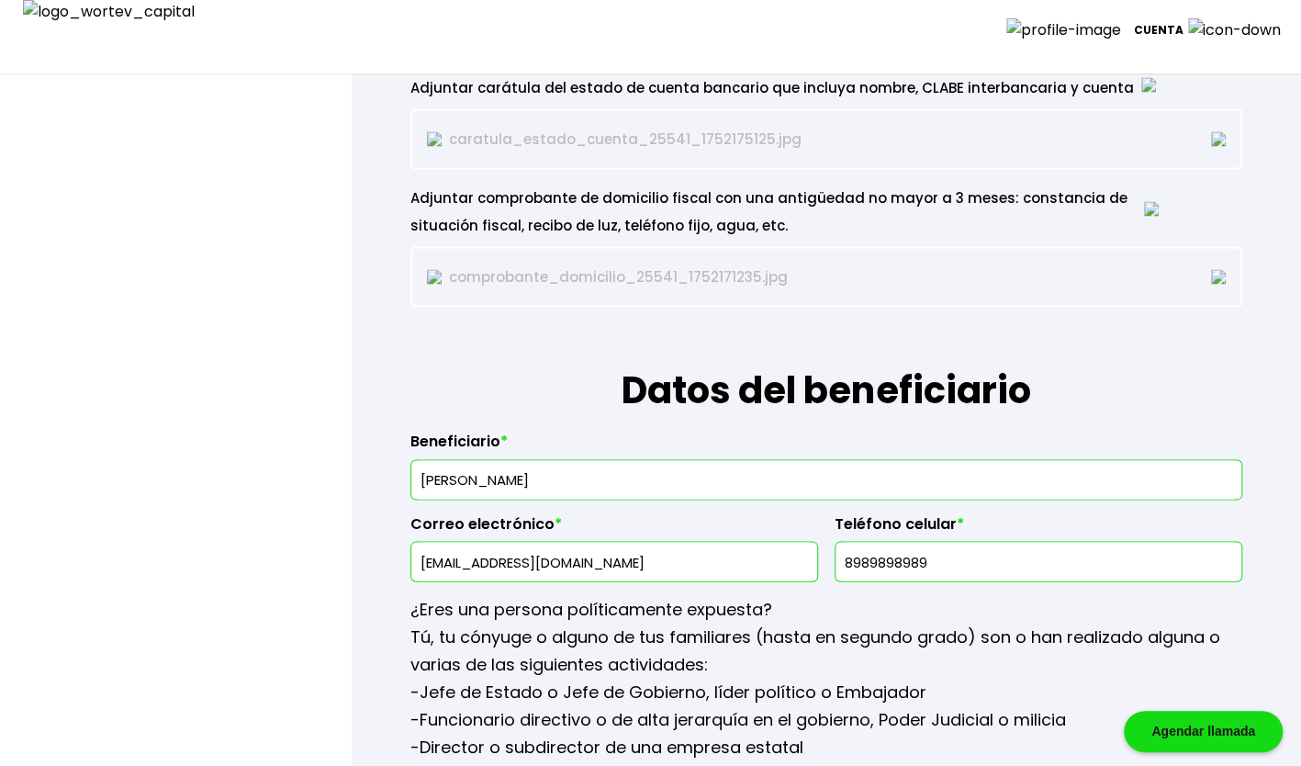
scroll to position [1959, 0]
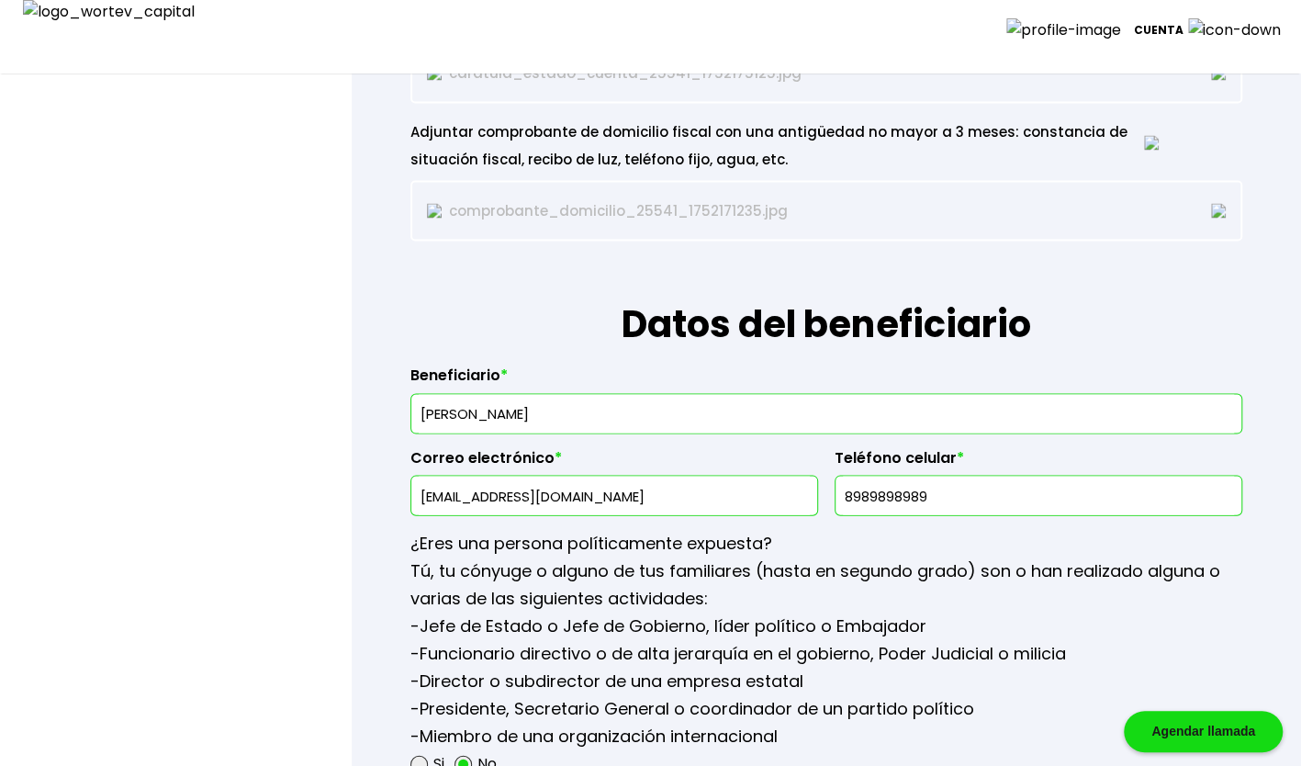
drag, startPoint x: 648, startPoint y: 398, endPoint x: 28, endPoint y: 402, distance: 619.9
type input "[PERSON_NAME] [PERSON_NAME]"
type input "[EMAIL_ADDRESS][DOMAIN_NAME]"
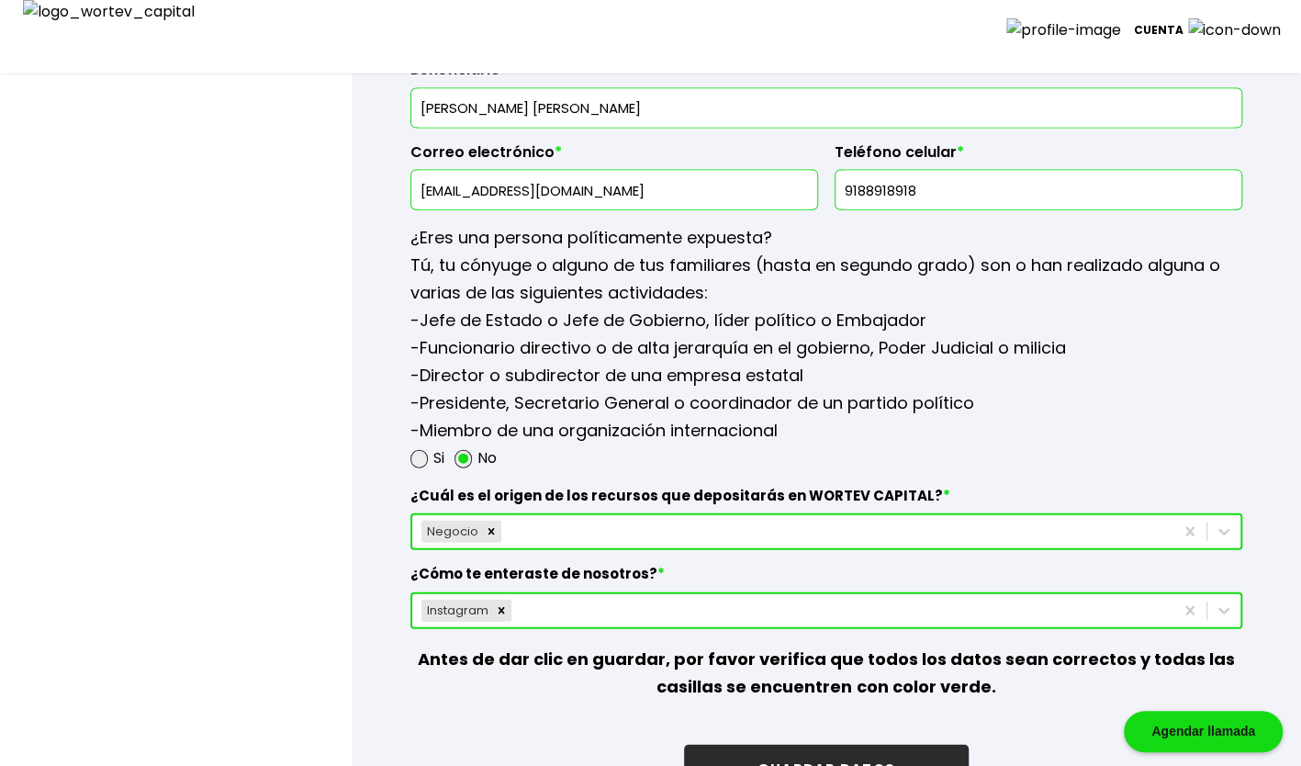
scroll to position [2020, 0]
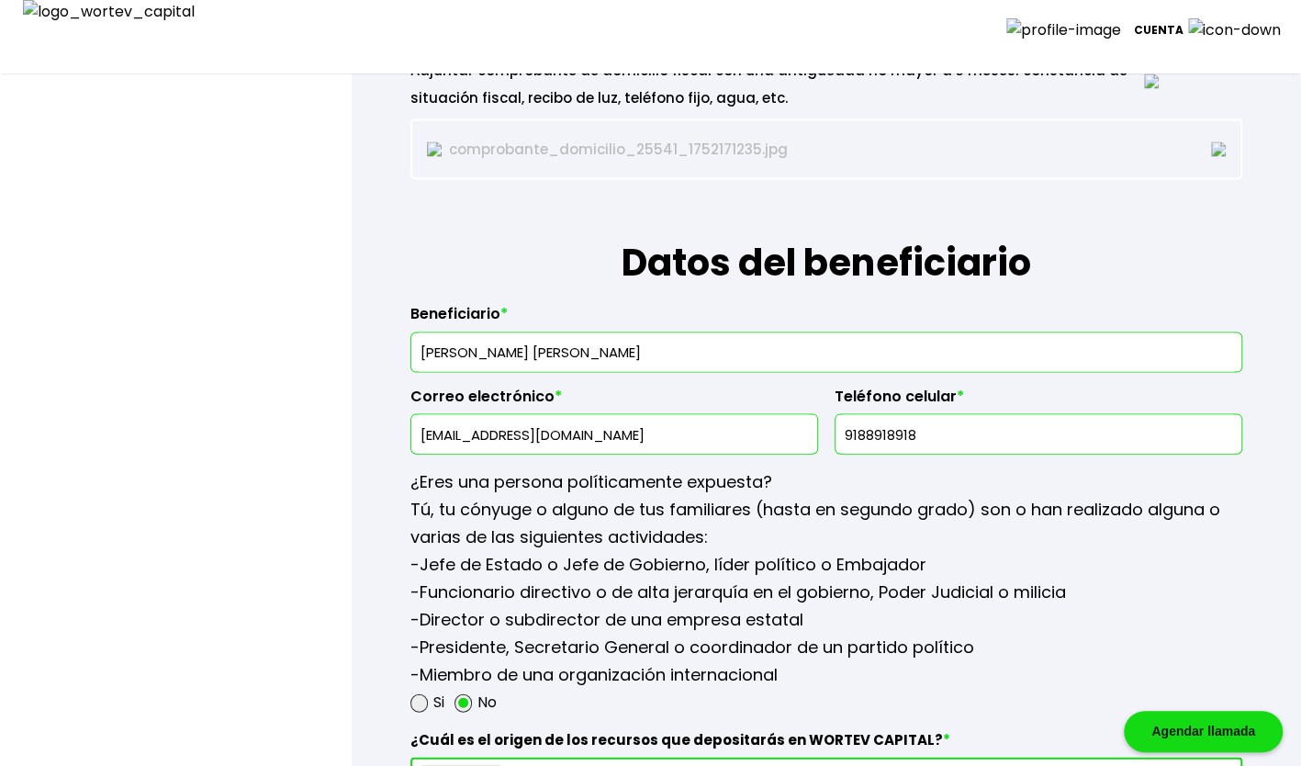
type input "9188918918"
click at [437, 426] on input "[EMAIL_ADDRESS][DOMAIN_NAME]" at bounding box center [614, 434] width 391 height 39
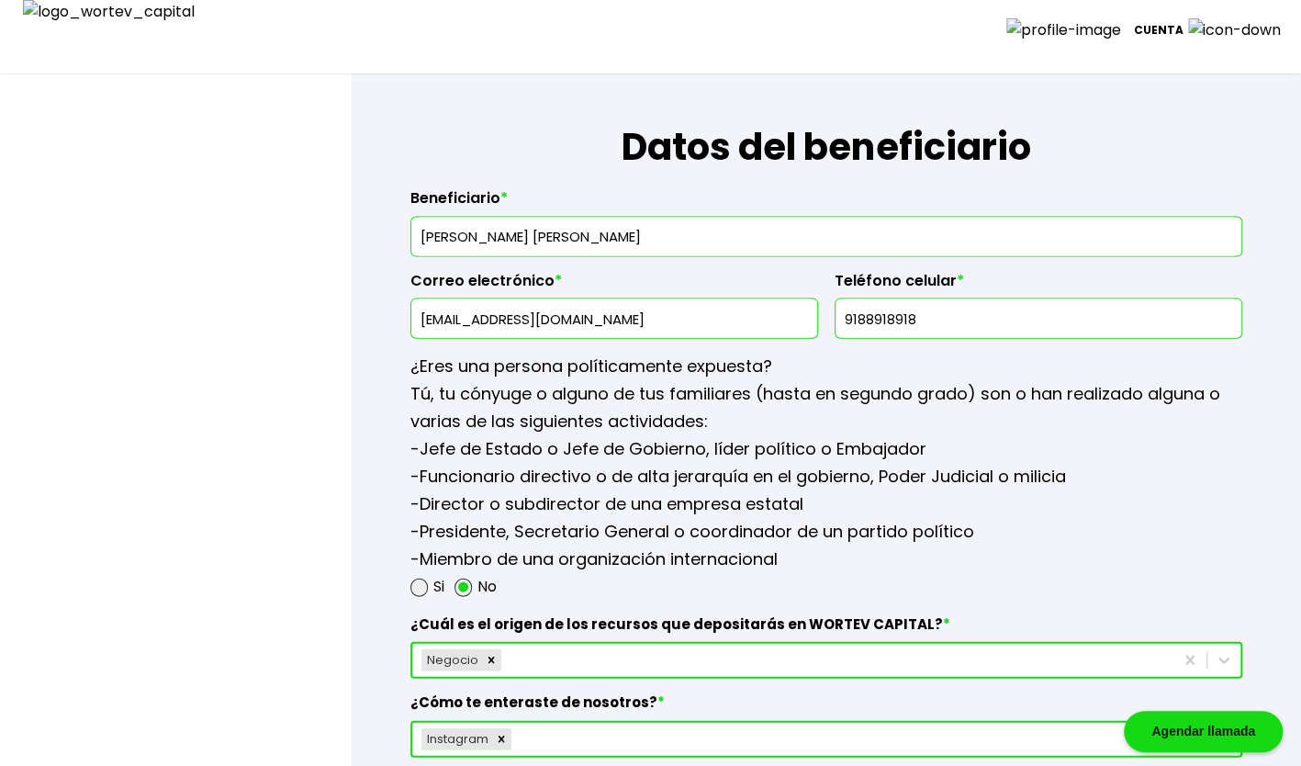
scroll to position [2264, 0]
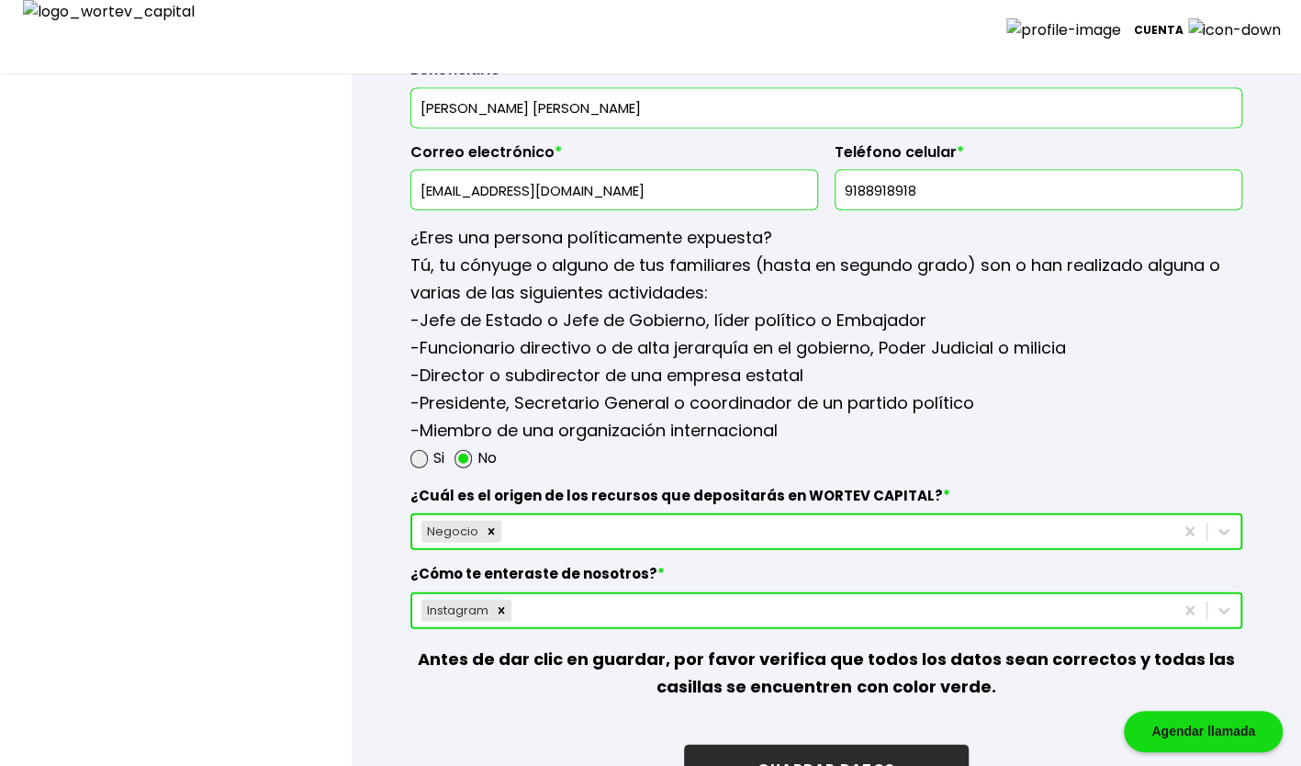
click at [587, 176] on input "[EMAIL_ADDRESS][DOMAIN_NAME]" at bounding box center [614, 190] width 391 height 39
type input "[EMAIL_ADDRESS][DOMAIN_NAME]"
click at [889, 757] on button "GUARDAR DATOS" at bounding box center [826, 769] width 285 height 49
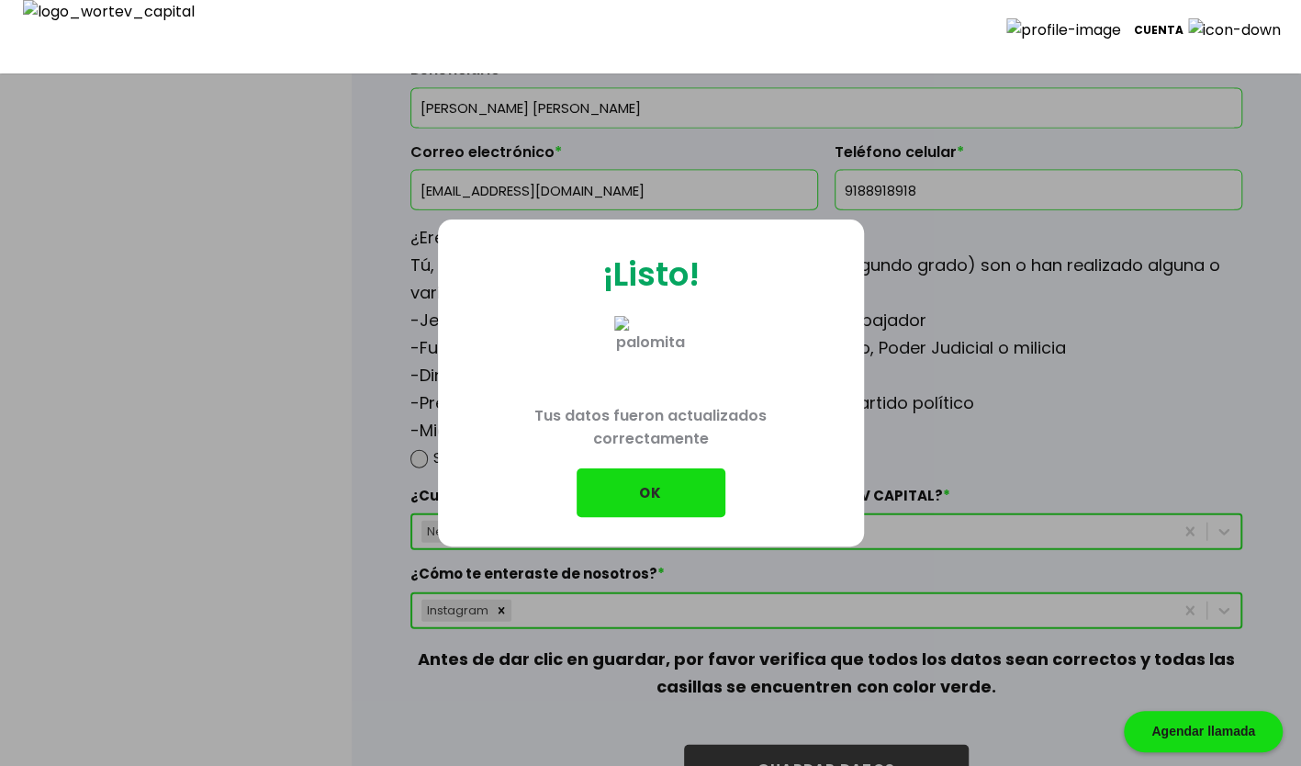
click at [678, 472] on button "OK" at bounding box center [651, 492] width 149 height 49
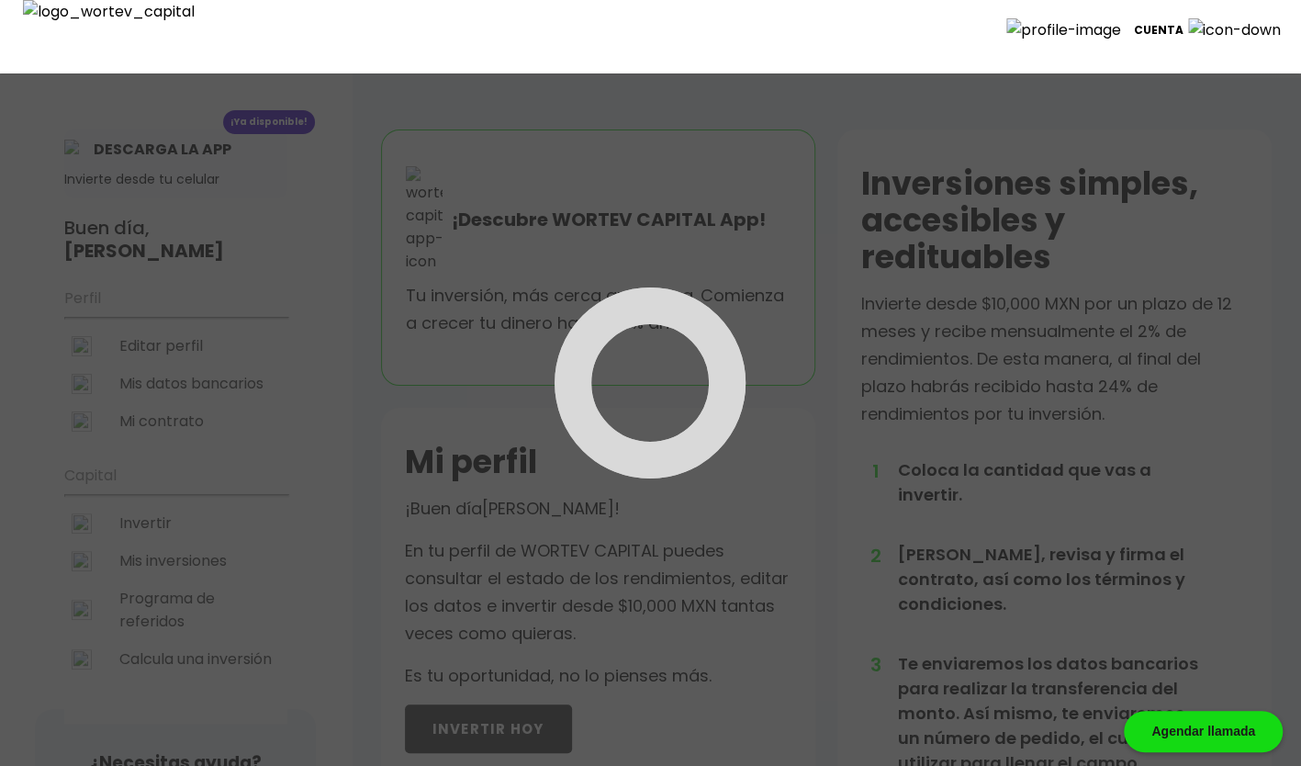
click at [178, 320] on div at bounding box center [650, 383] width 1301 height 766
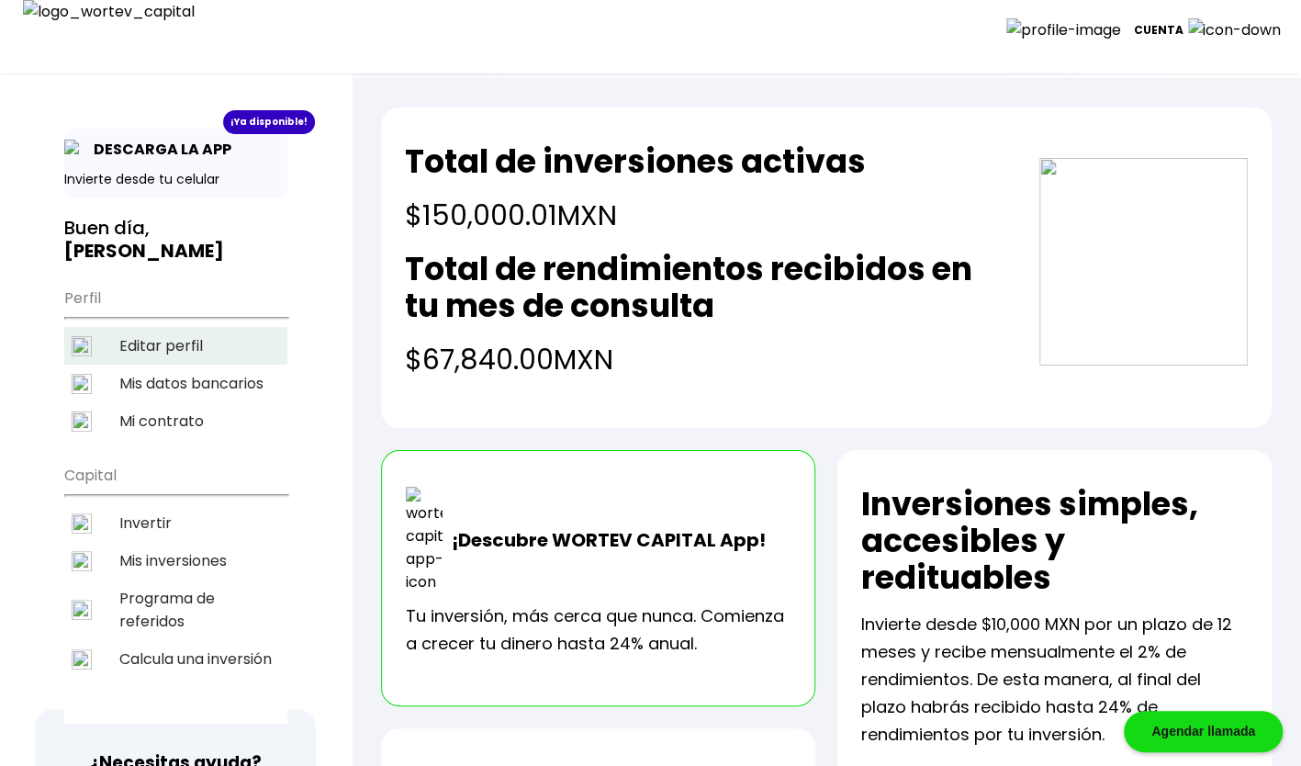
click at [178, 327] on li "Editar perfil" at bounding box center [175, 346] width 223 height 38
select select "Hombre"
select select "Secundaria"
select select "AG"
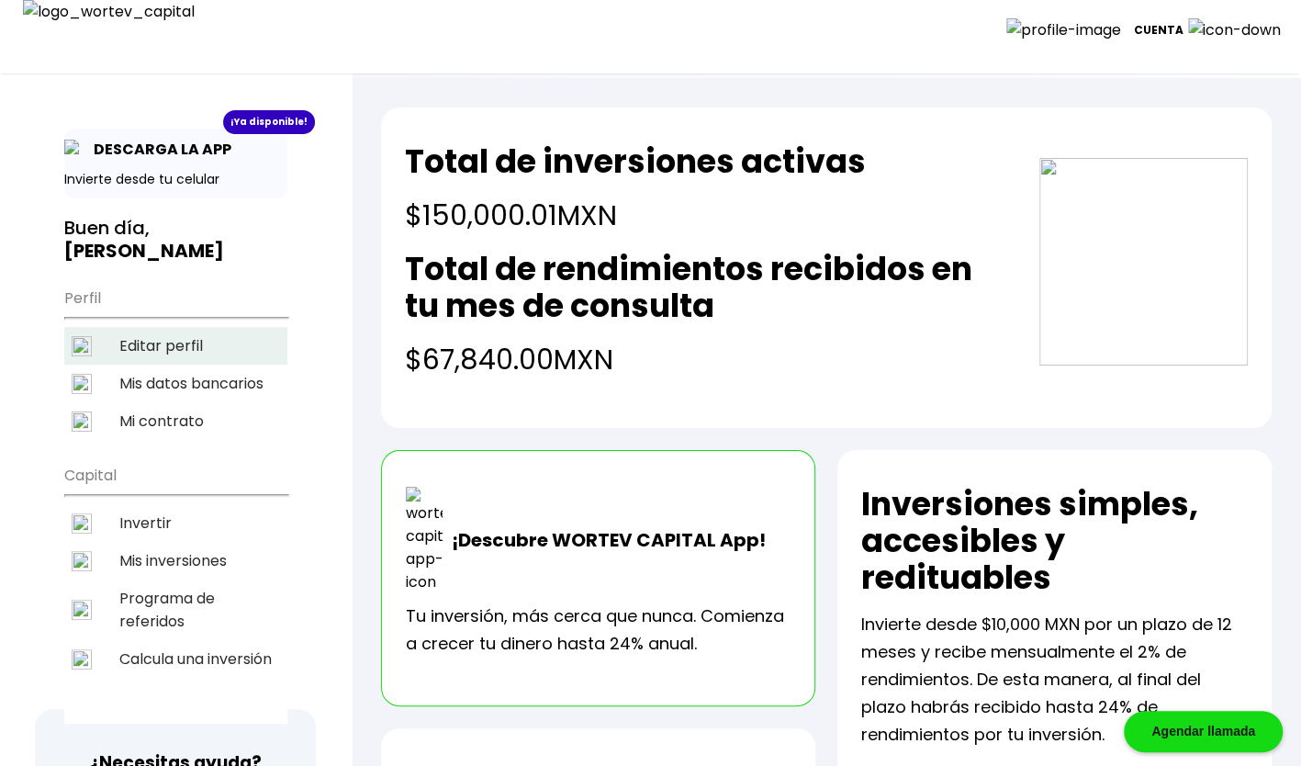
select select "Actinver"
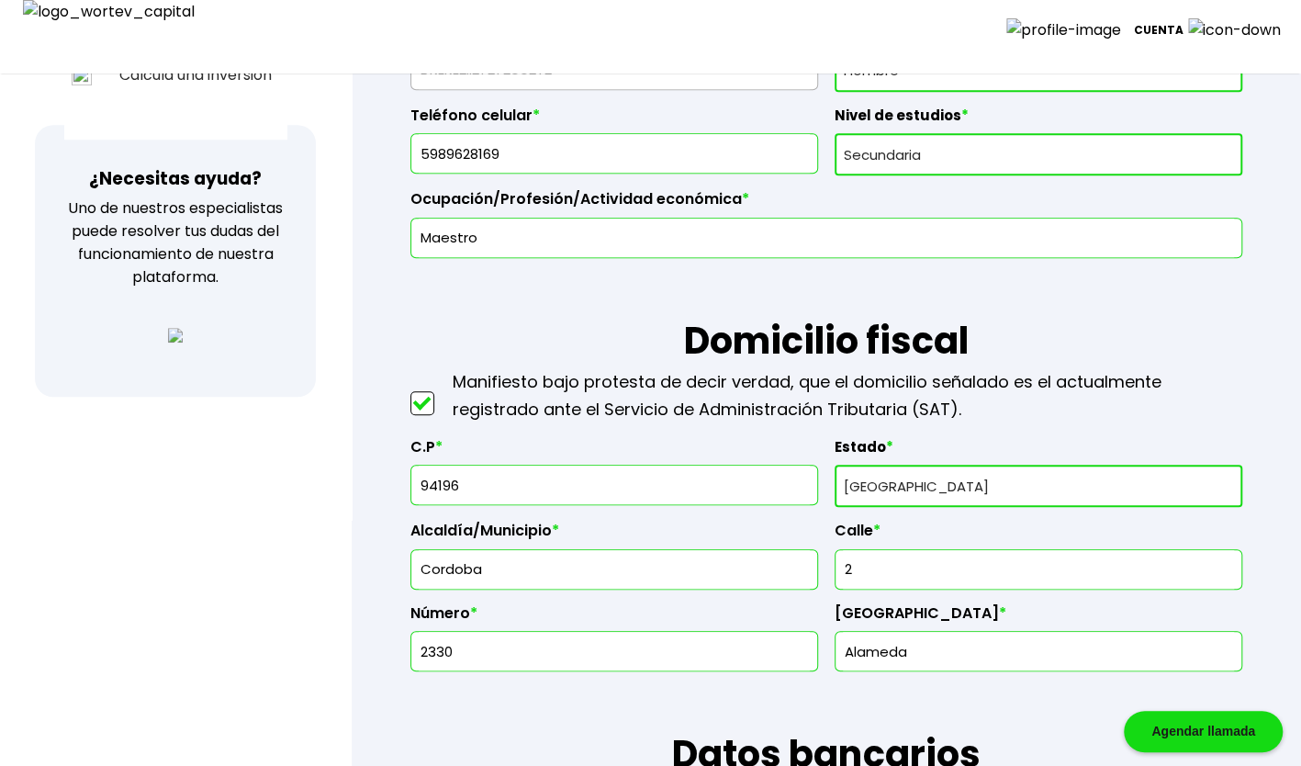
scroll to position [673, 0]
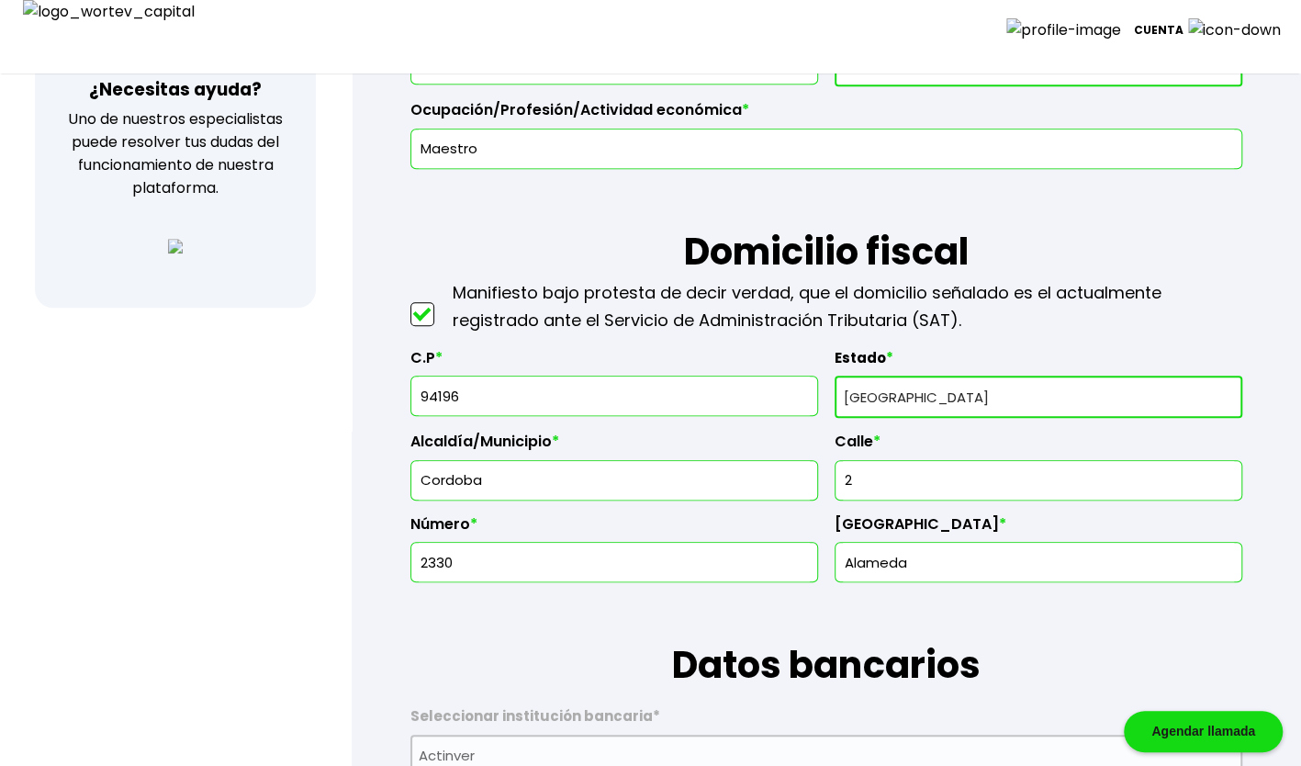
type input "22"
type input "1067021078"
type input "Omnis sit nisi dolo"
type input "35387"
type input "Pariatur Omnis non"
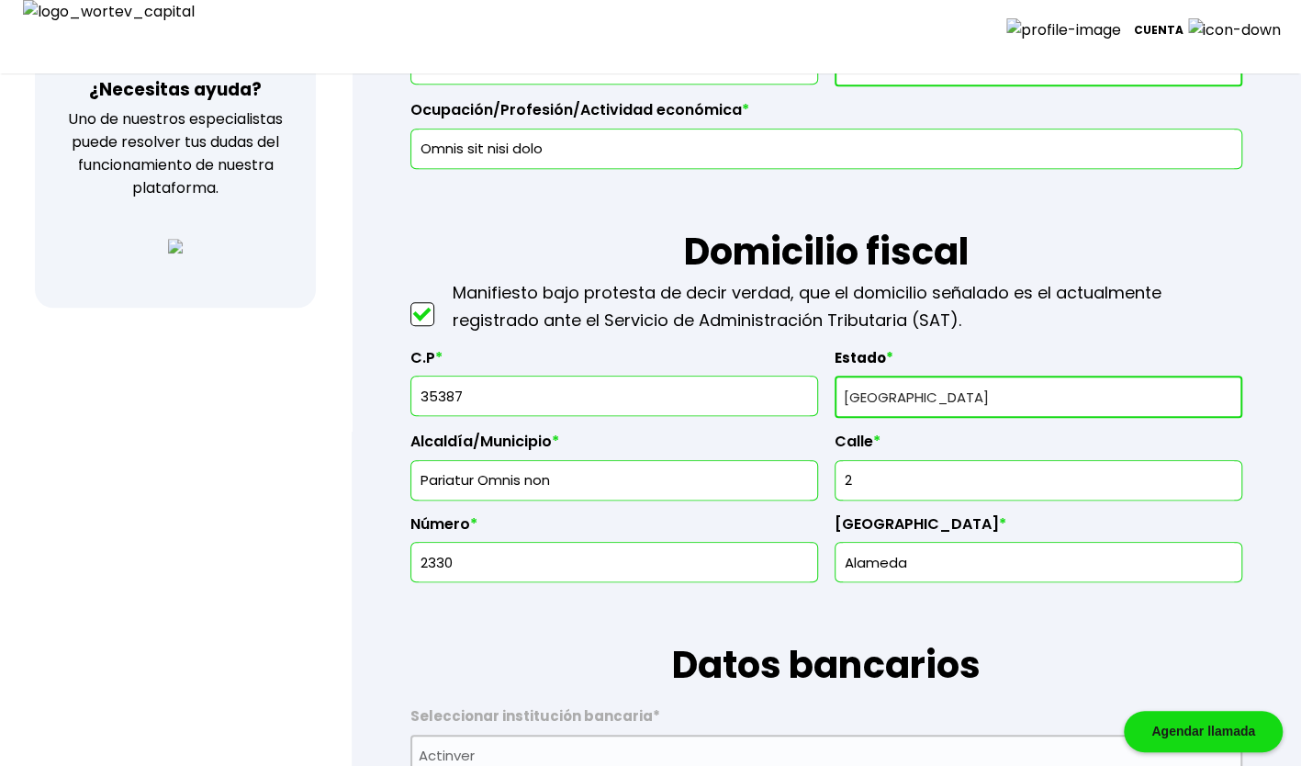
type input "Voluptatibus vel dol"
type input "Blanditiis in vel id"
type input "Consequatur perferen"
type input "[PERSON_NAME]"
type input "[EMAIL_ADDRESS][DOMAIN_NAME]"
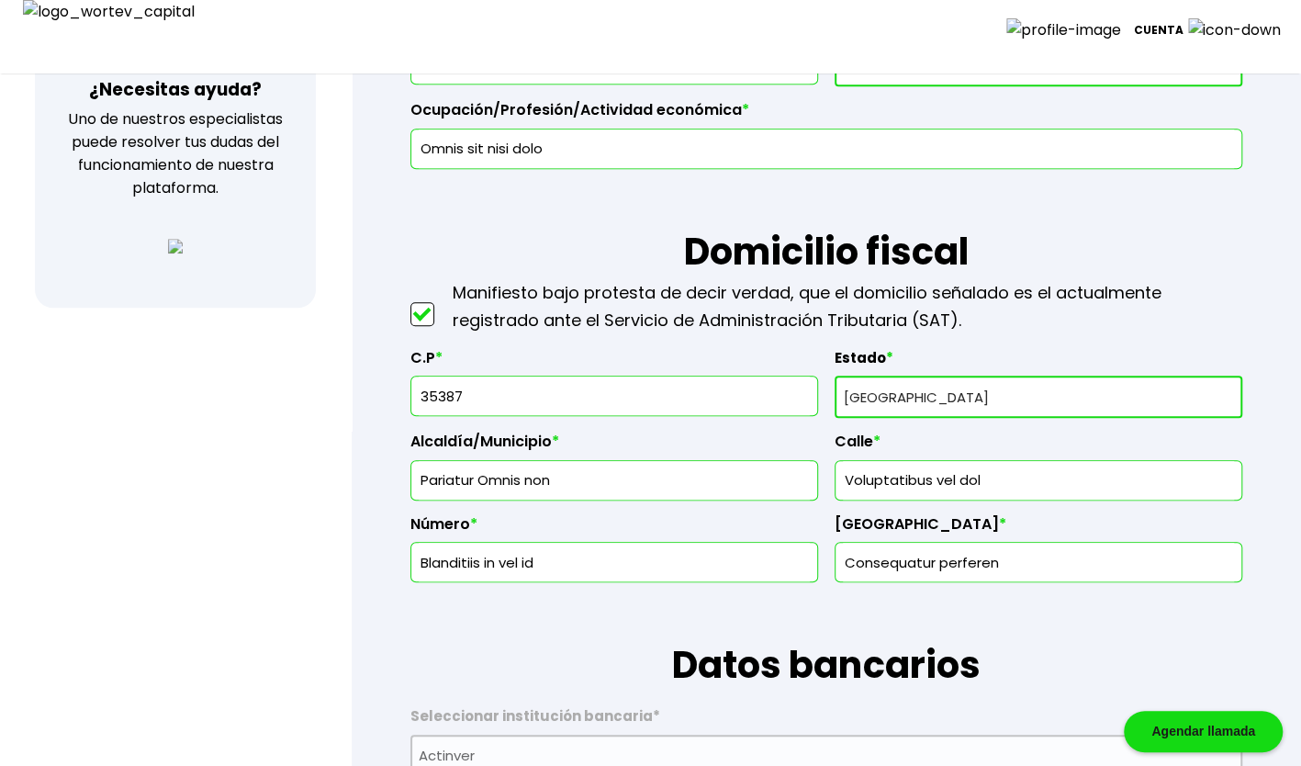
type input "3315095629"
select select "[PERSON_NAME]"
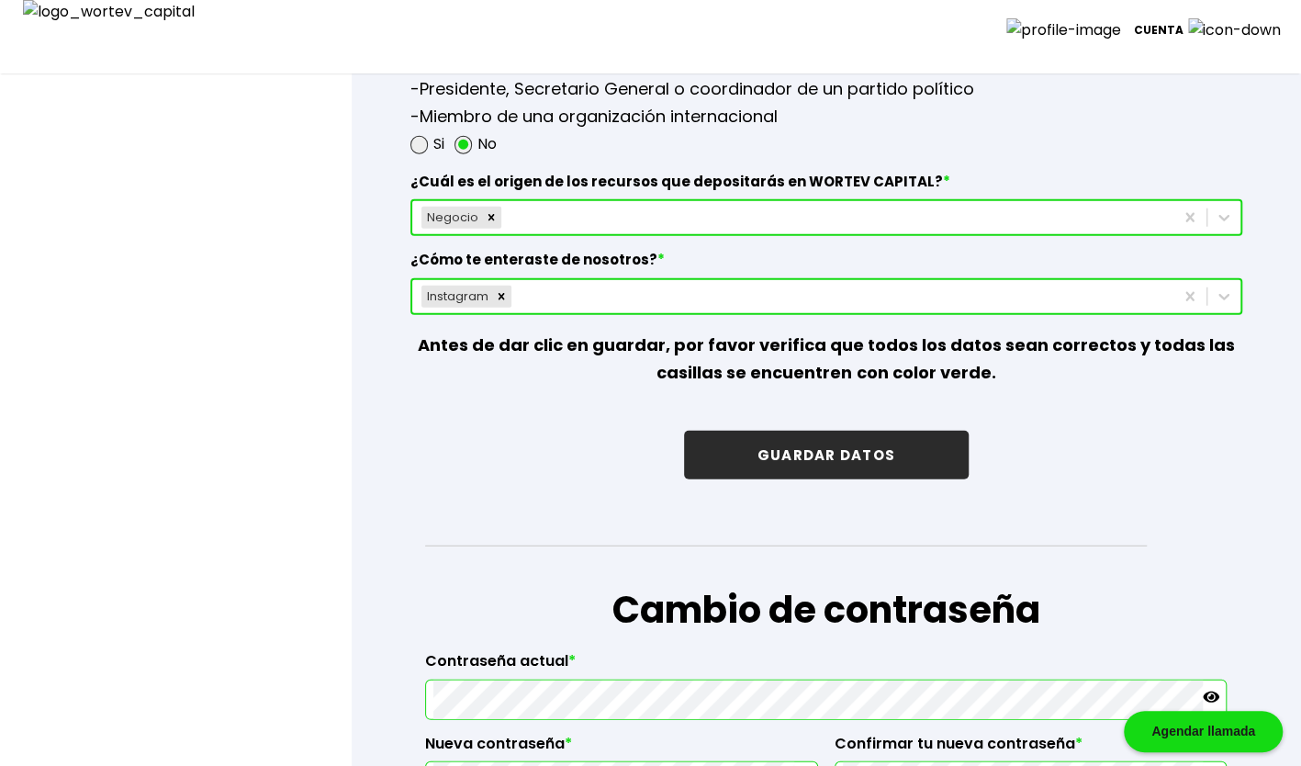
scroll to position [2632, 0]
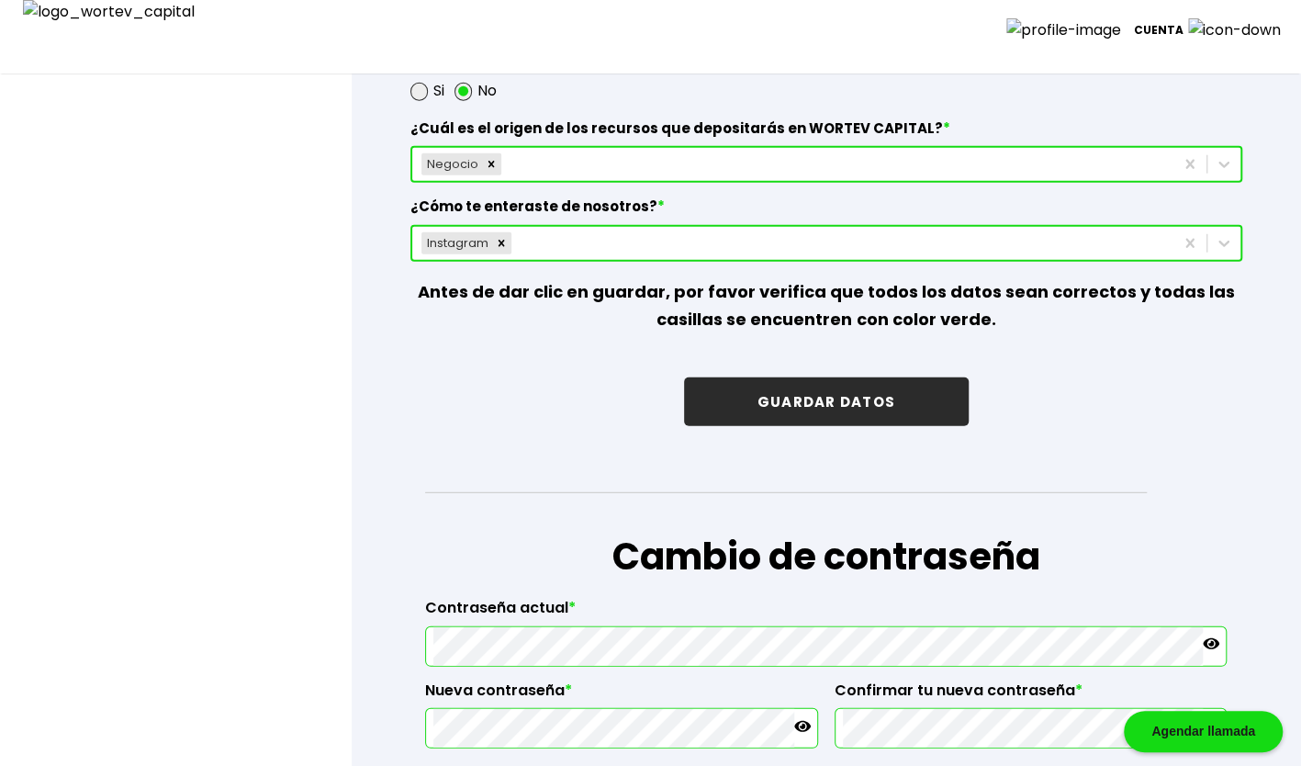
click at [876, 394] on button "GUARDAR DATOS" at bounding box center [826, 401] width 285 height 49
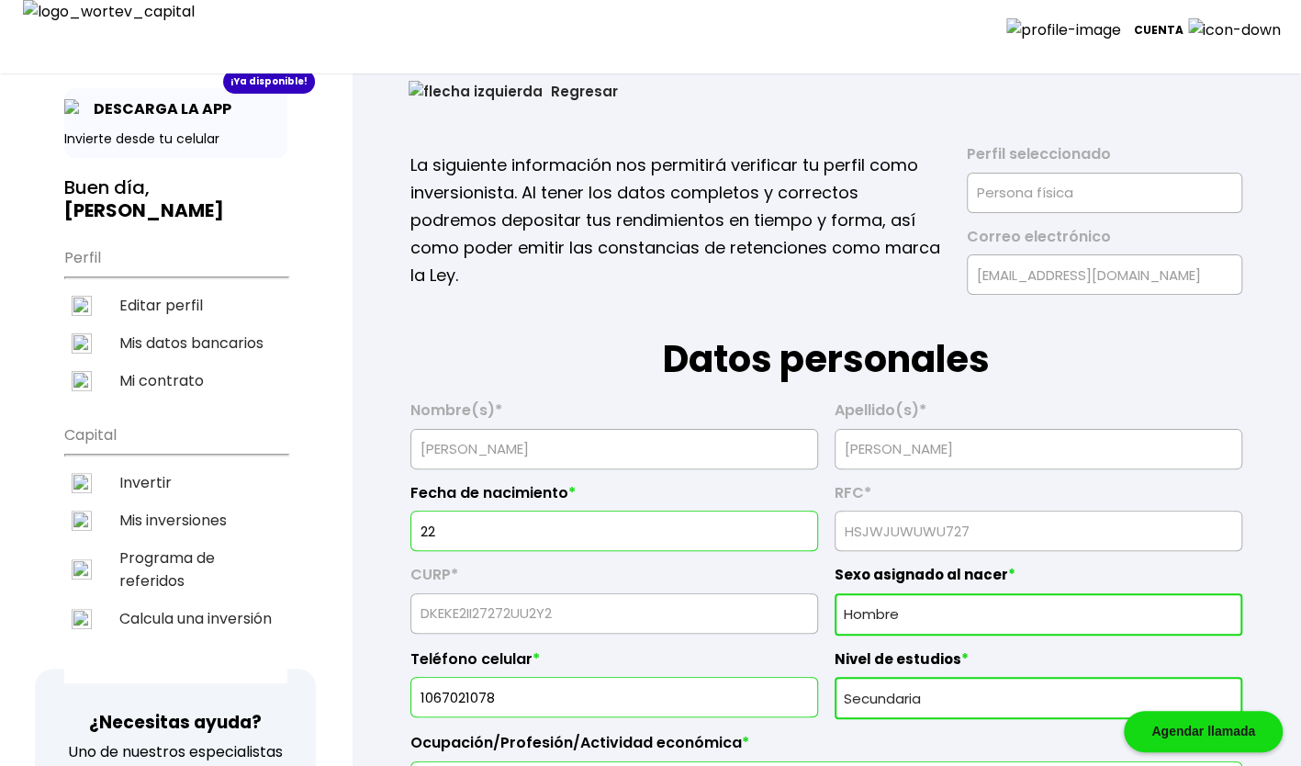
scroll to position [122, 0]
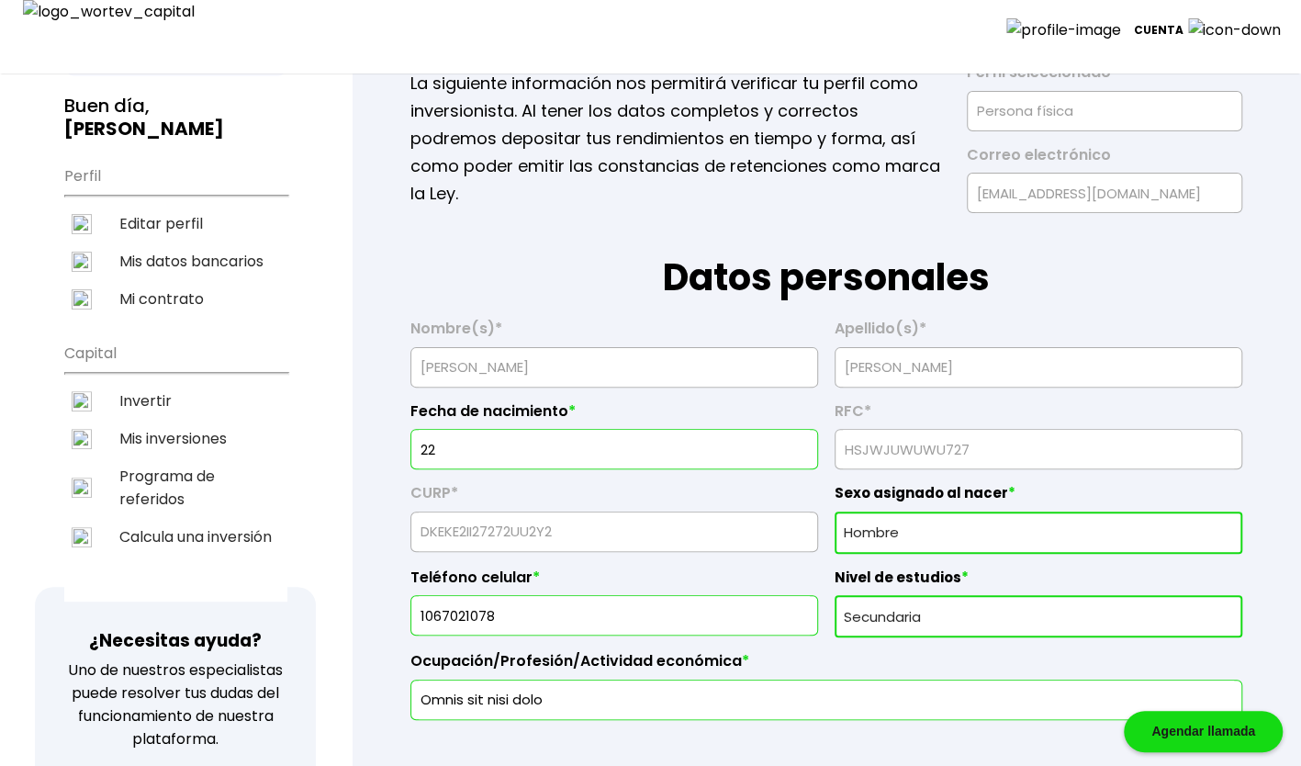
click at [574, 439] on input "22" at bounding box center [614, 449] width 391 height 39
type input "2"
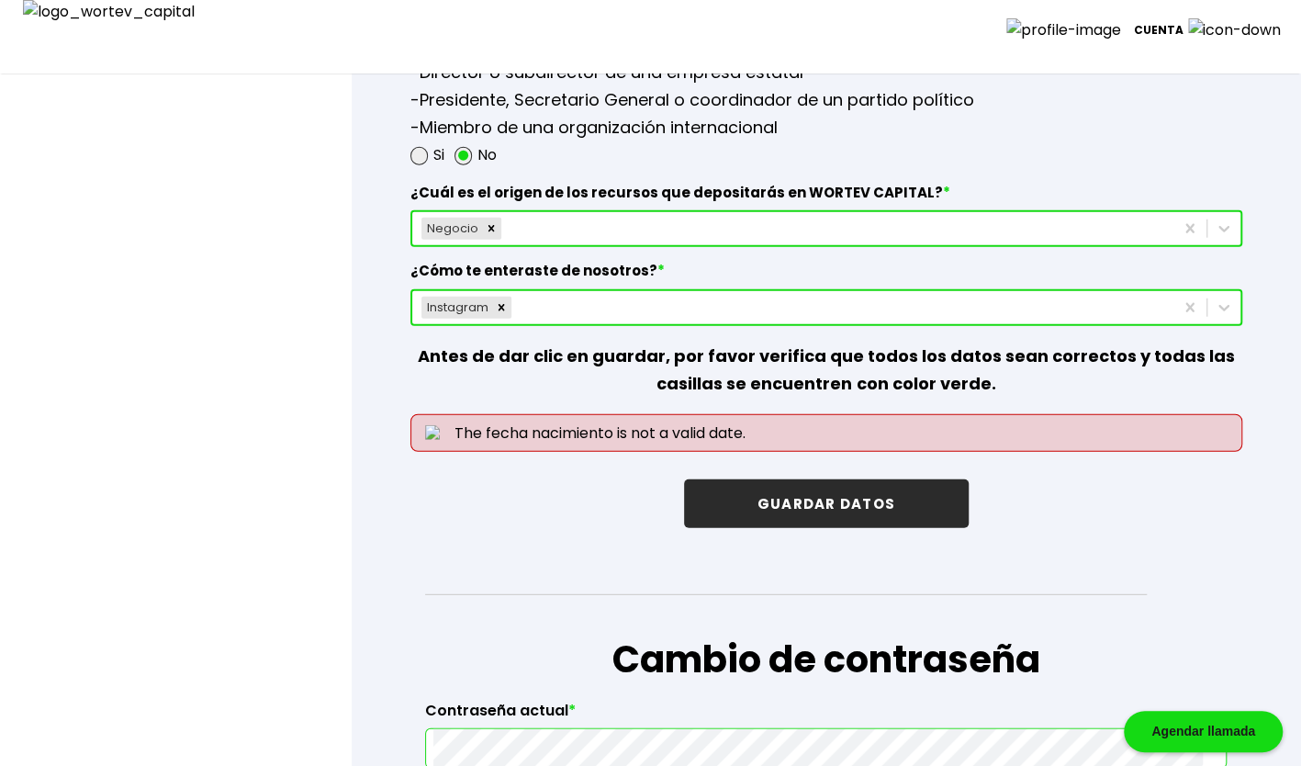
scroll to position [2571, 0]
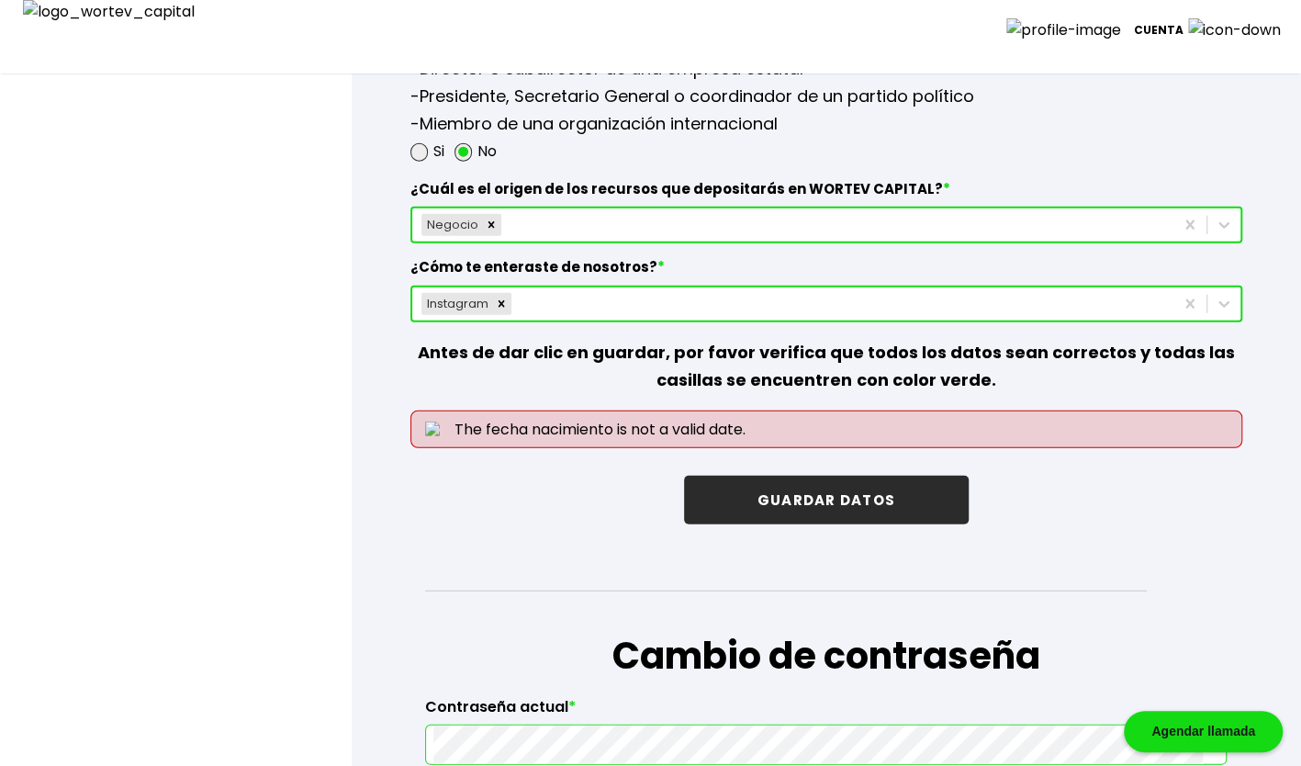
type input "[DATE]"
click at [841, 494] on button "GUARDAR DATOS" at bounding box center [826, 500] width 285 height 49
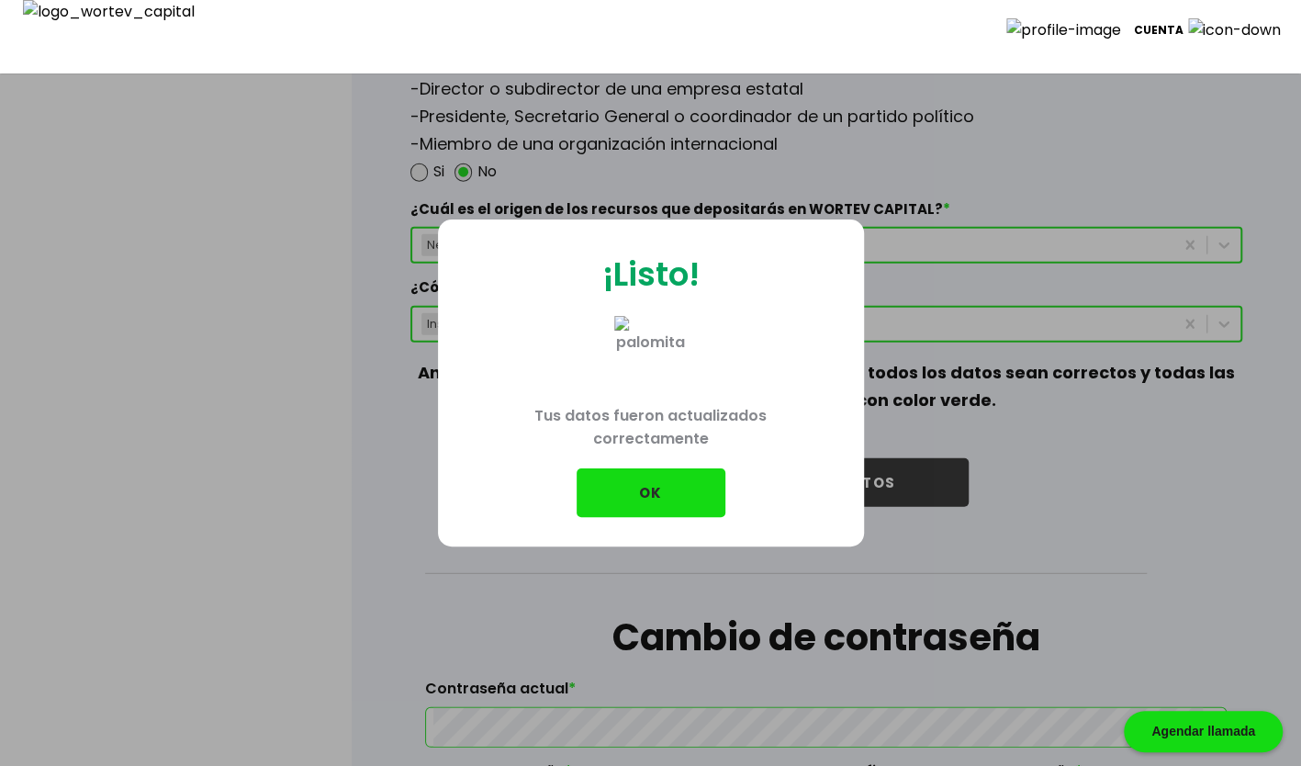
click at [662, 468] on button "OK" at bounding box center [651, 492] width 149 height 49
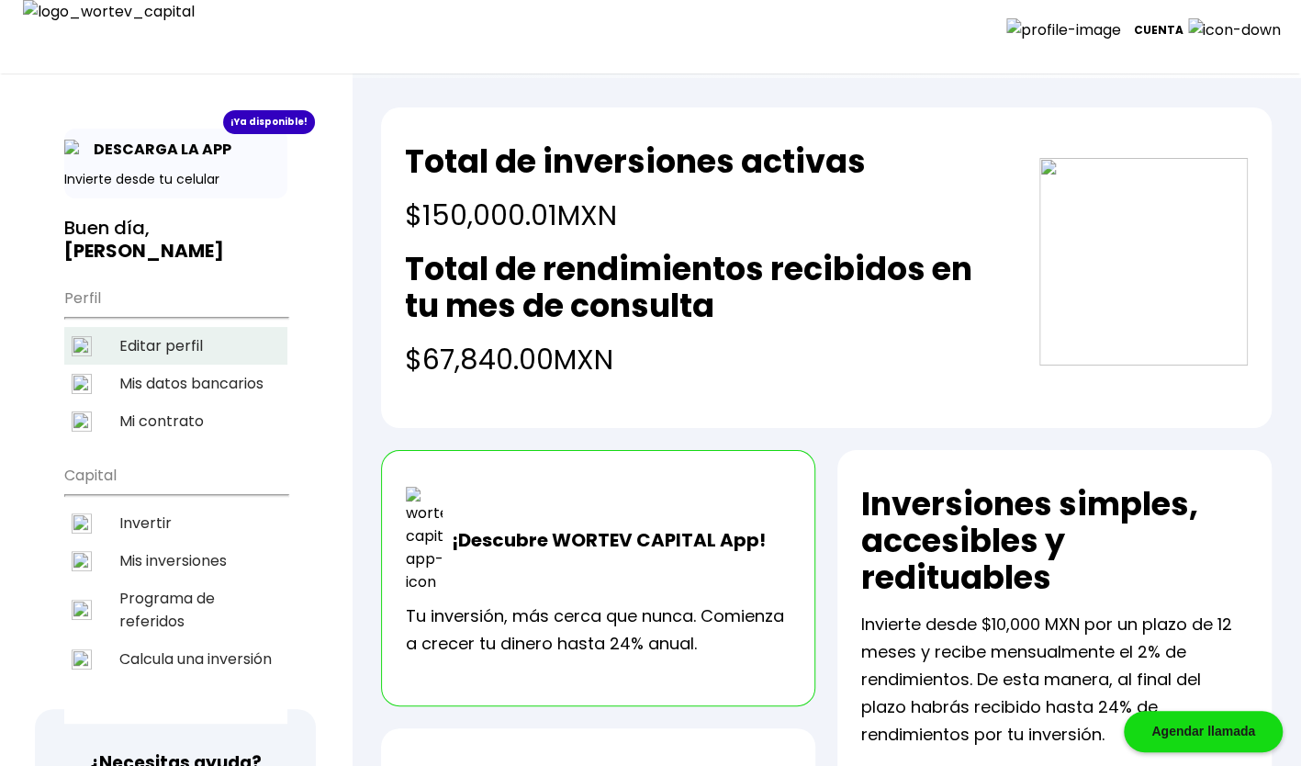
click at [219, 327] on li "Editar perfil" at bounding box center [175, 346] width 223 height 38
select select "Hombre"
select select "Secundaria"
select select "[PERSON_NAME]"
select select "Actinver"
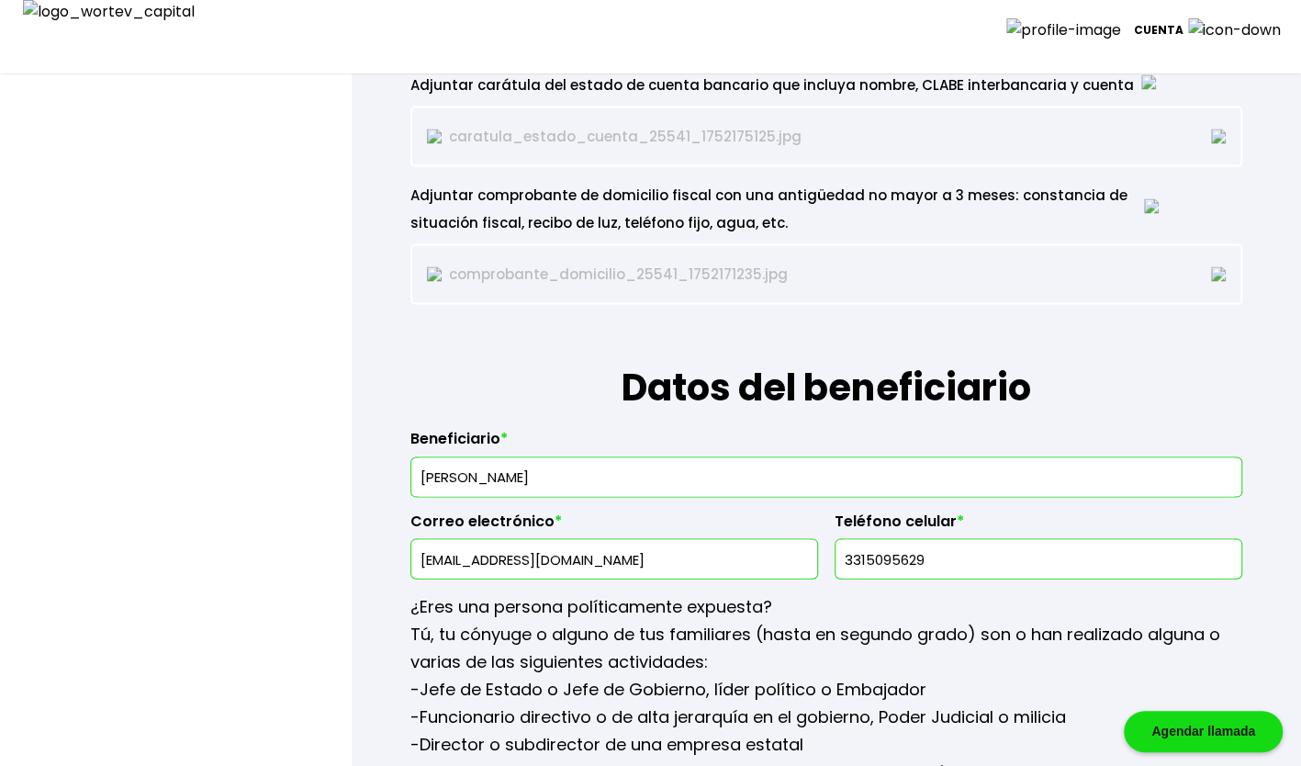
scroll to position [1959, 0]
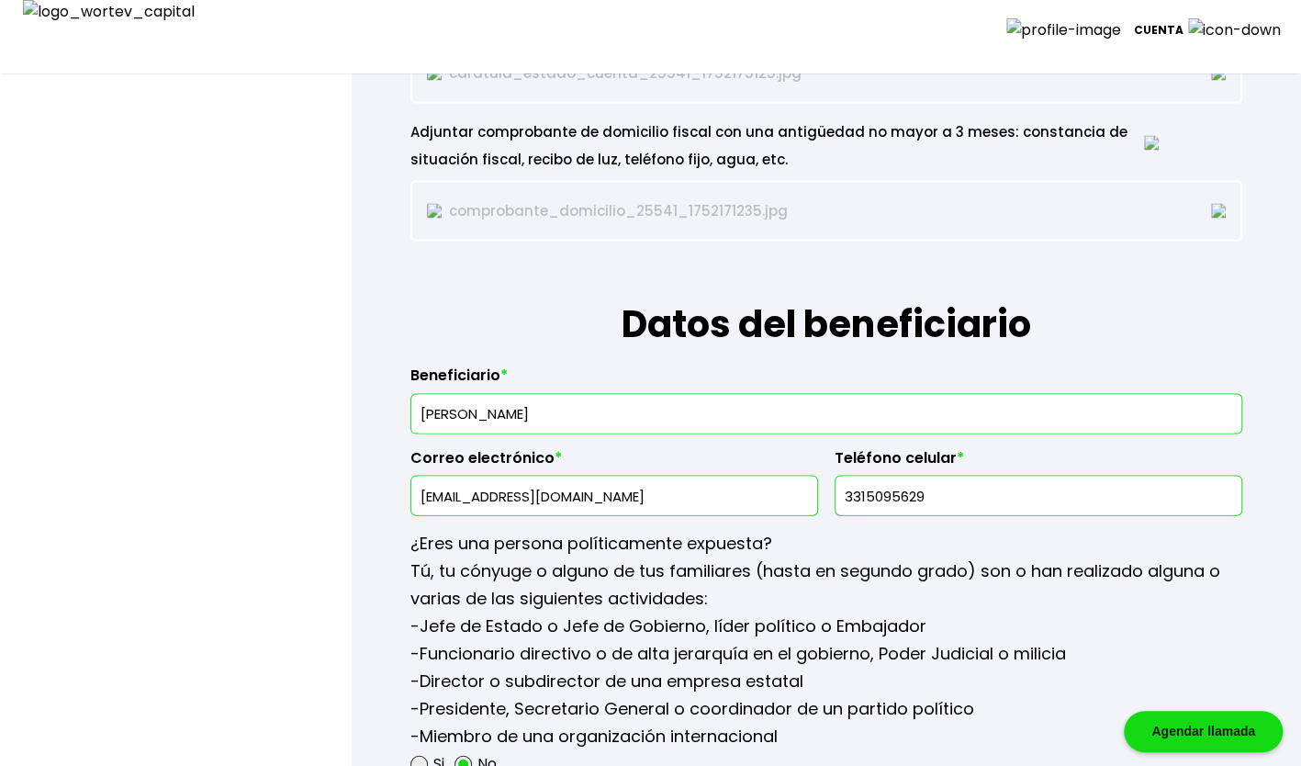
drag, startPoint x: 559, startPoint y: 402, endPoint x: 71, endPoint y: 338, distance: 492.7
type input "[PERSON_NAME]"
click at [437, 496] on input "[EMAIL_ADDRESS][DOMAIN_NAME]" at bounding box center [614, 496] width 391 height 39
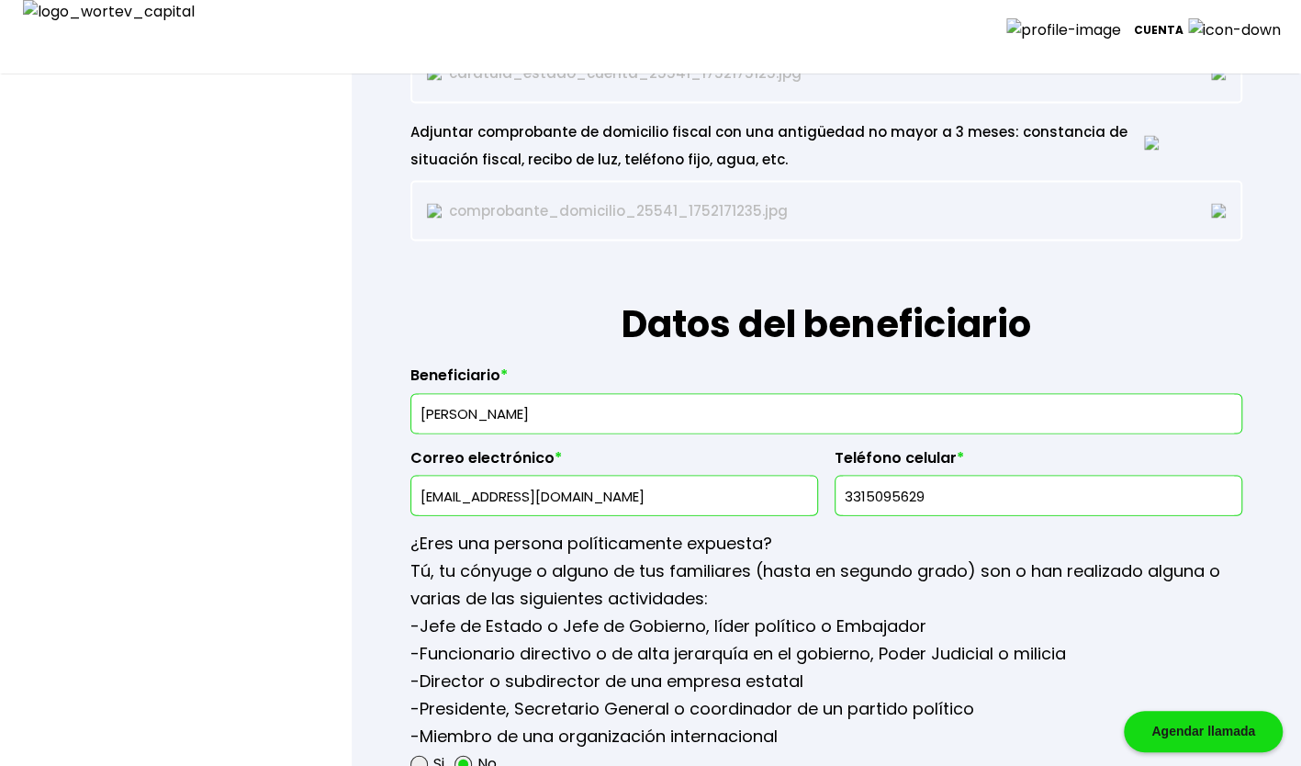
click at [437, 496] on input "[EMAIL_ADDRESS][DOMAIN_NAME]" at bounding box center [614, 496] width 391 height 39
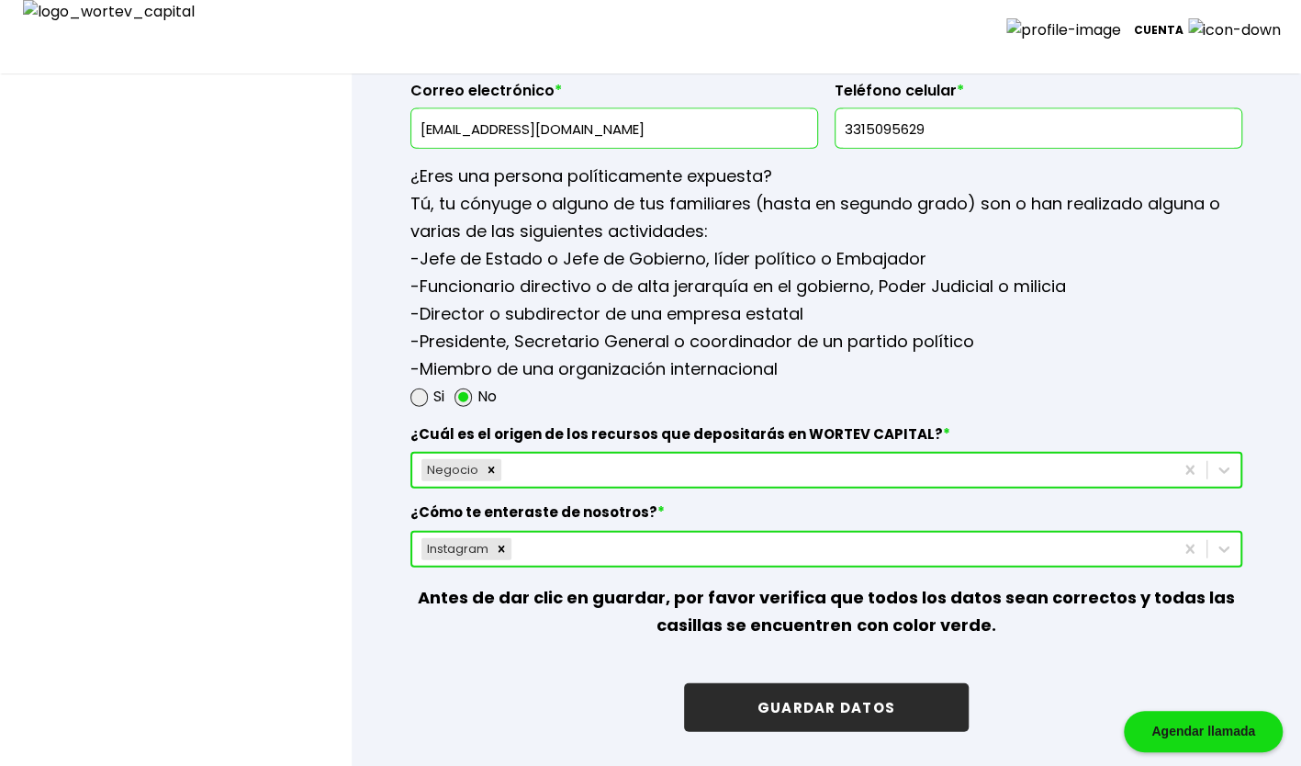
scroll to position [2755, 0]
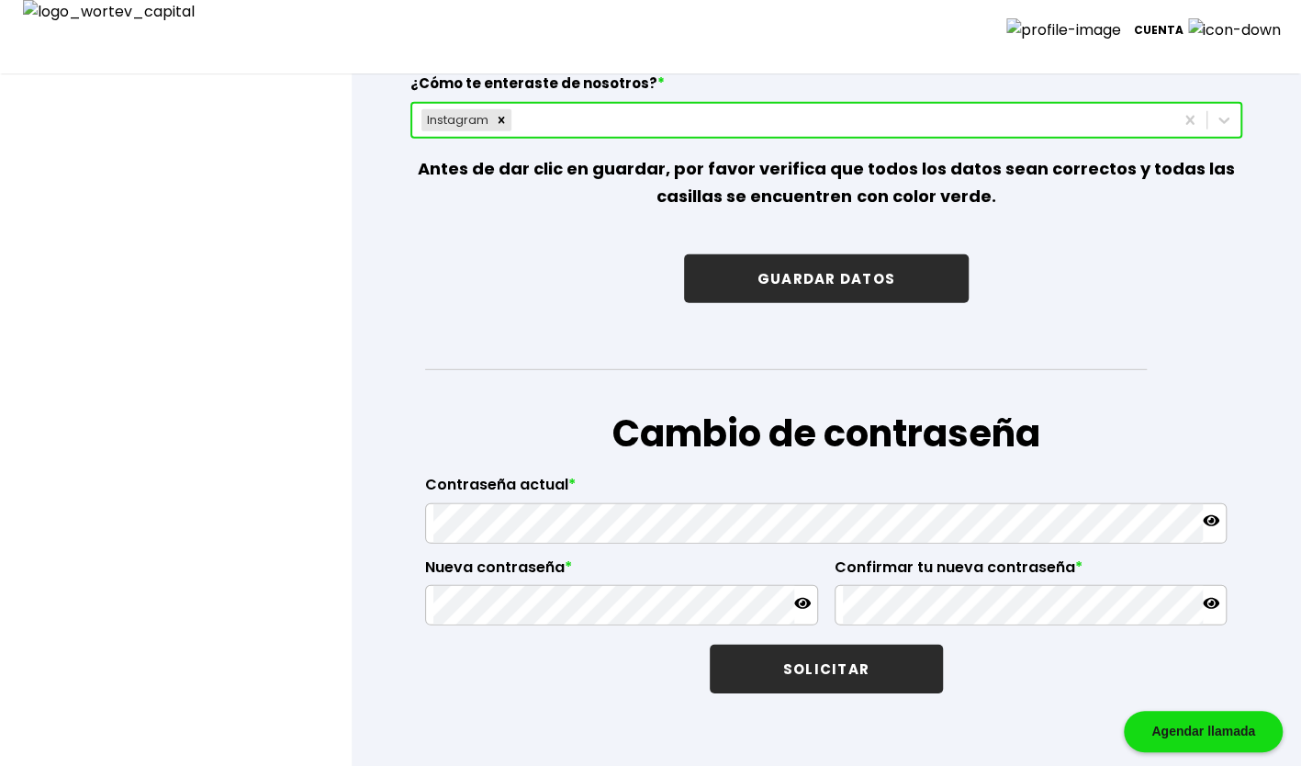
type input "[EMAIL_ADDRESS][DOMAIN_NAME]"
click at [844, 283] on button "GUARDAR DATOS" at bounding box center [826, 278] width 285 height 49
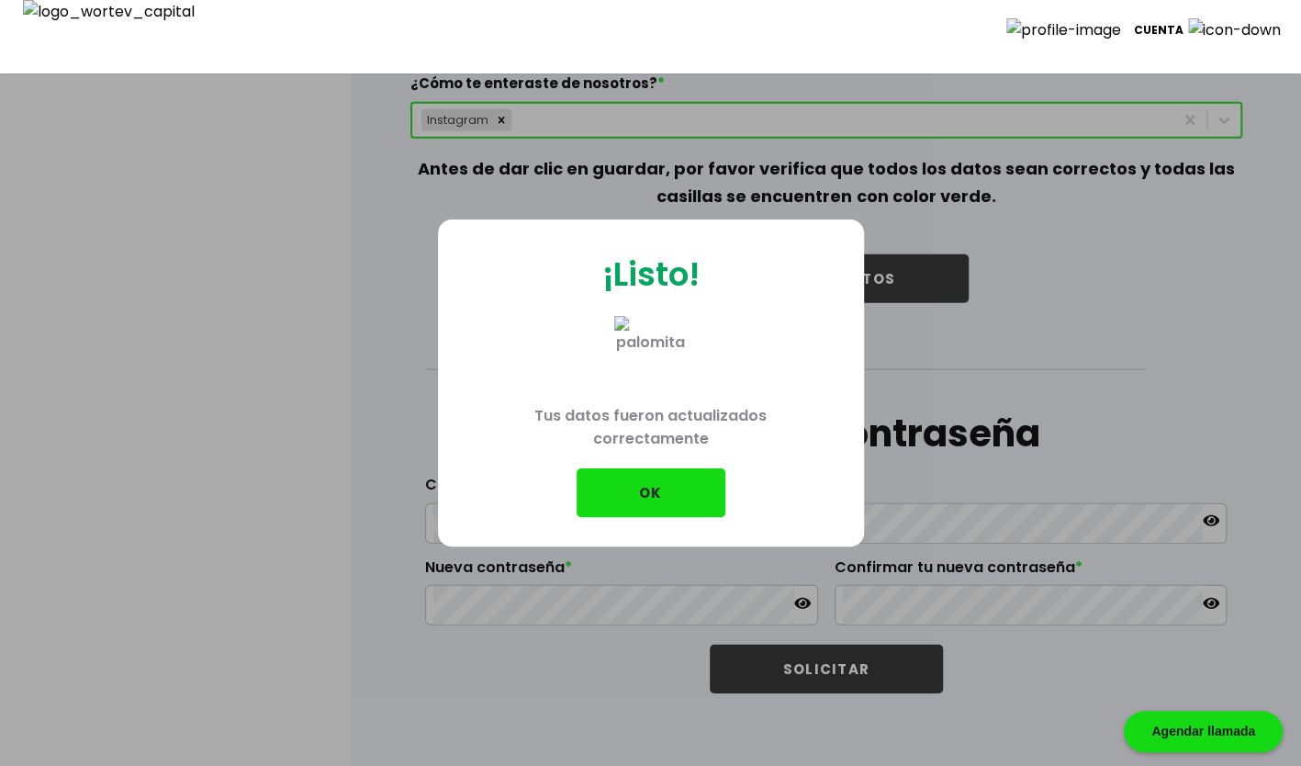
click at [685, 511] on button "OK" at bounding box center [651, 492] width 149 height 49
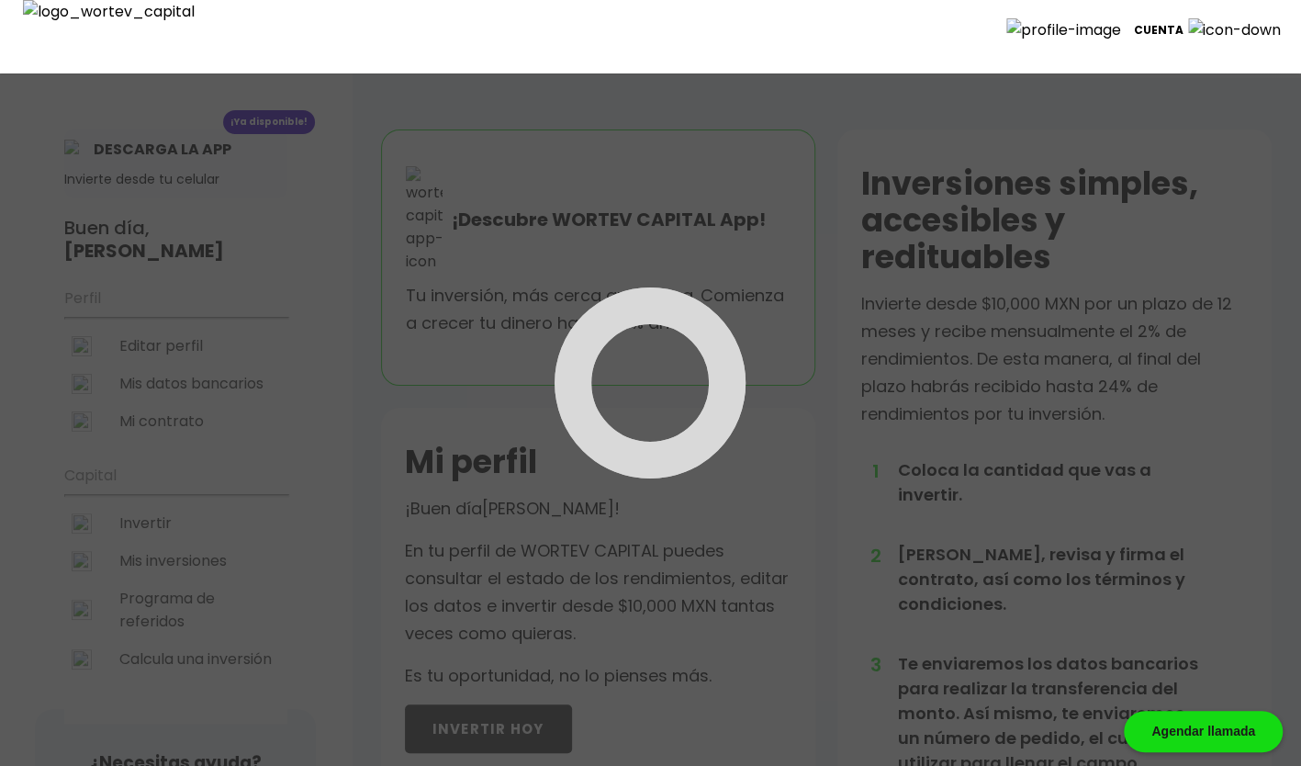
drag, startPoint x: 164, startPoint y: 331, endPoint x: 171, endPoint y: 314, distance: 17.7
click at [163, 331] on div at bounding box center [650, 383] width 1301 height 766
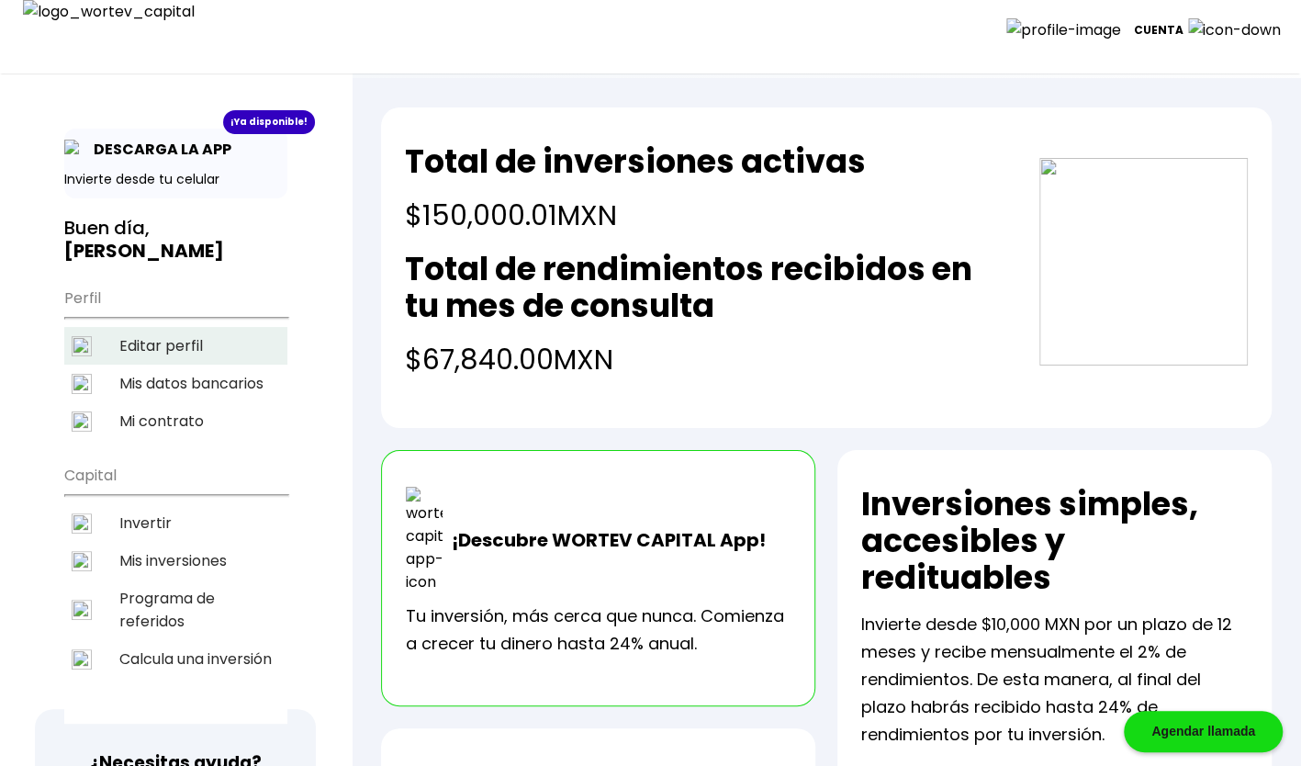
click at [171, 327] on li "Editar perfil" at bounding box center [175, 346] width 223 height 38
select select "Hombre"
select select "Secundaria"
select select "[PERSON_NAME]"
select select "Actinver"
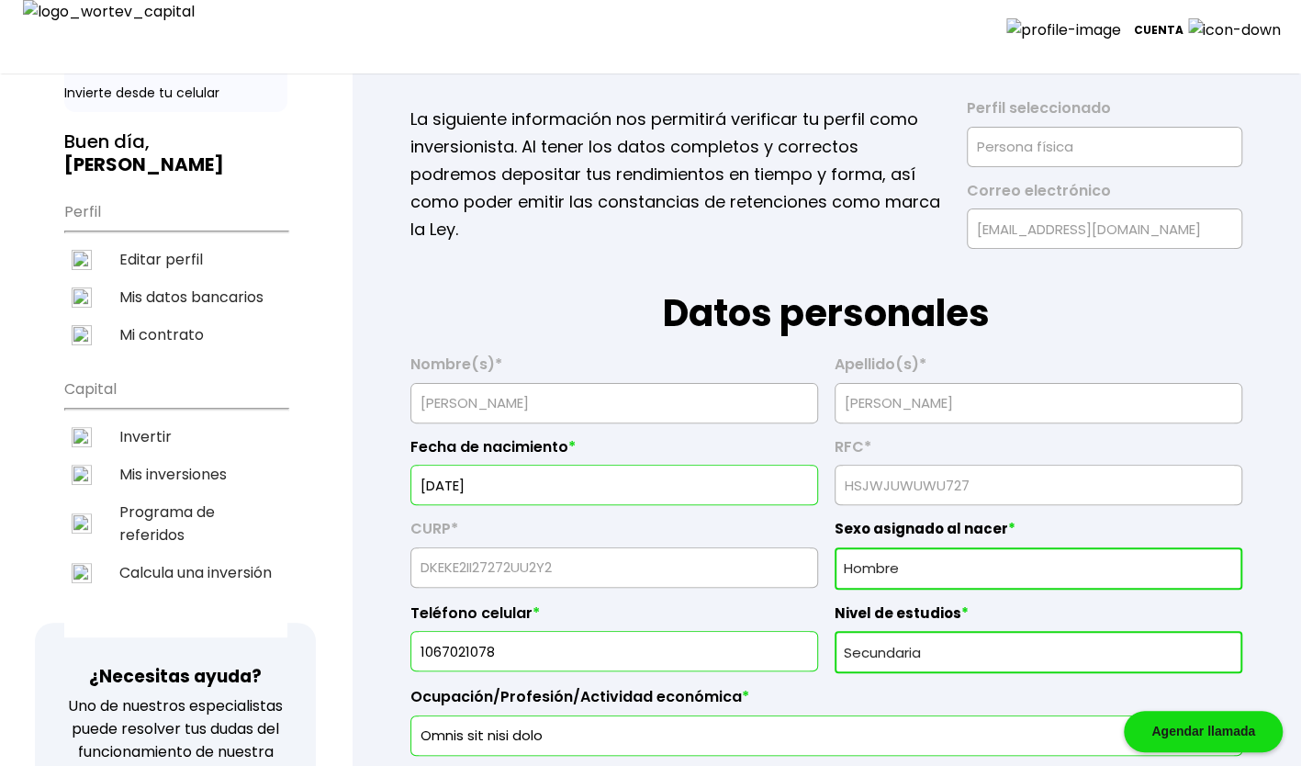
scroll to position [306, 0]
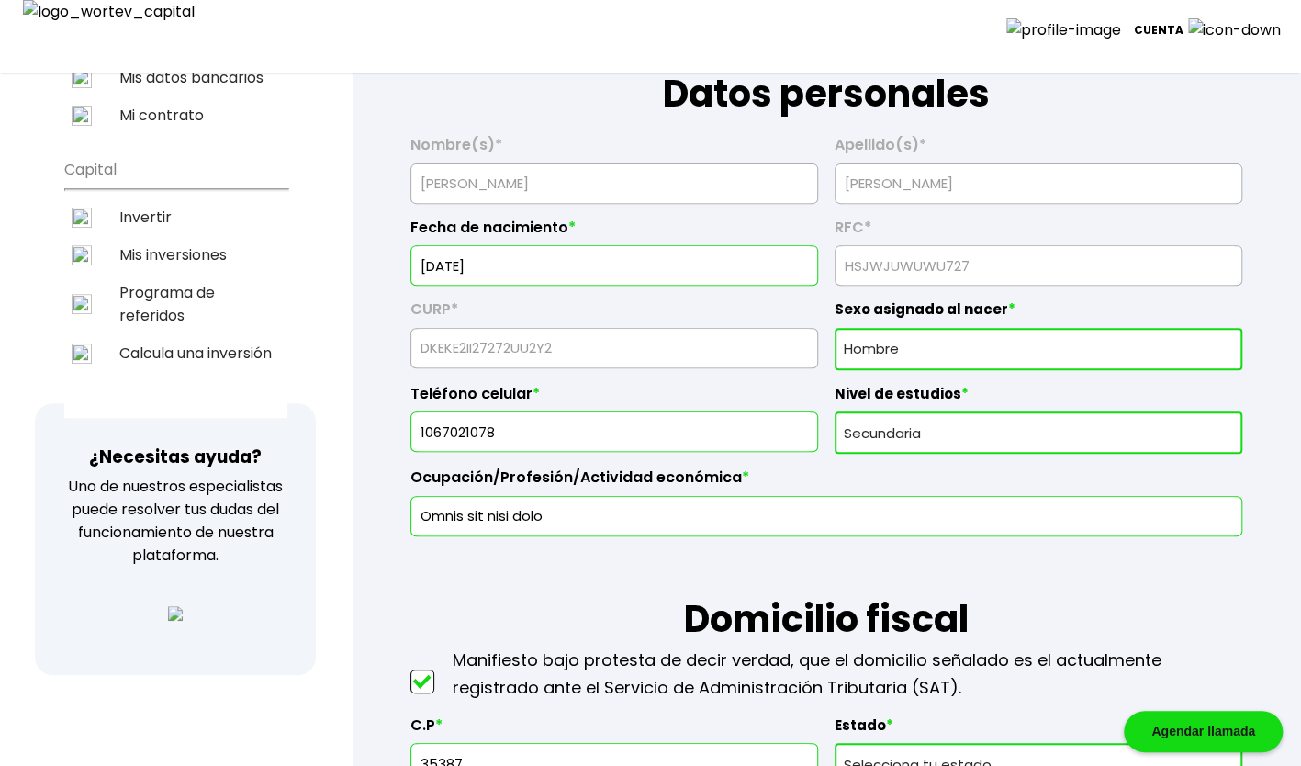
type input "20"
type input "5918987175"
type input "[PERSON_NAME] commodo q"
type input "28246"
type input "Qui ea ratione ipsa"
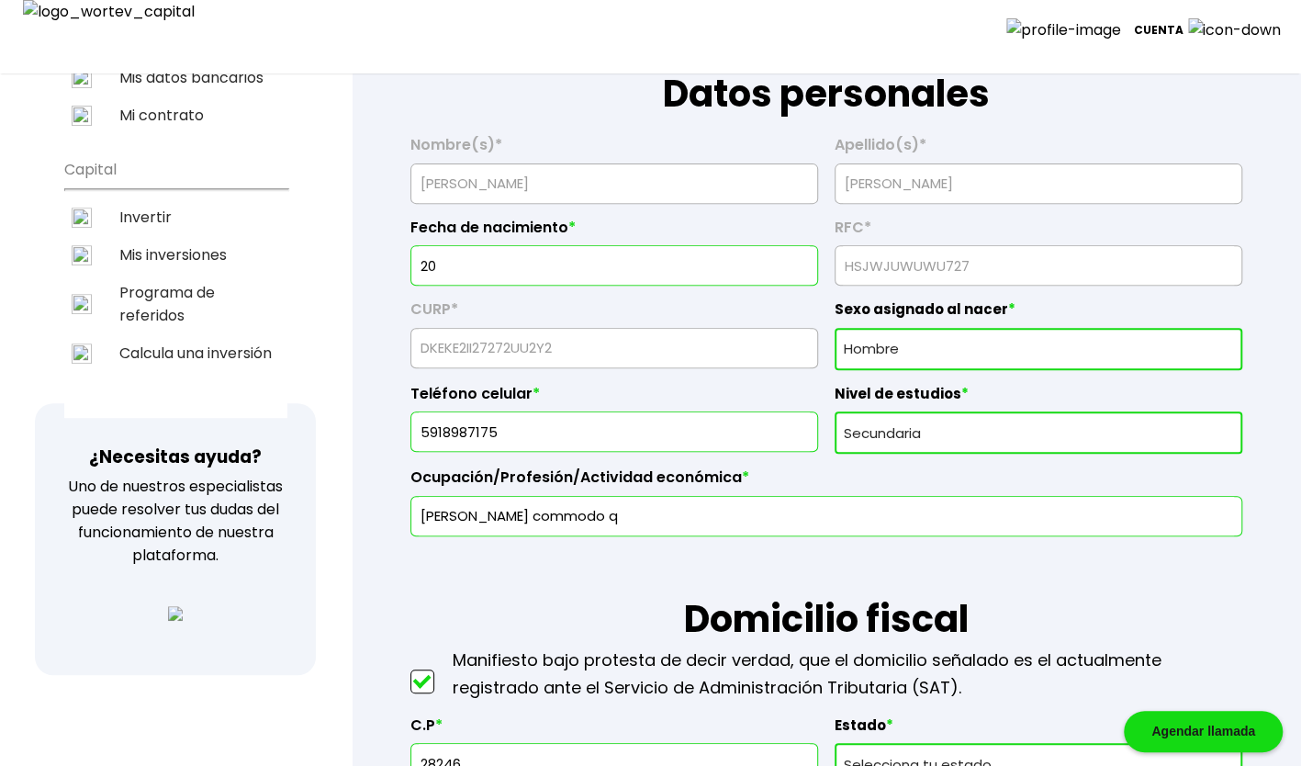
type input "Duis iste quidem vol"
type input "Id omnis eum sed ut"
type input "Eligendi impedit re"
type input "[PERSON_NAME]"
type input "[EMAIL_ADDRESS][DOMAIN_NAME]"
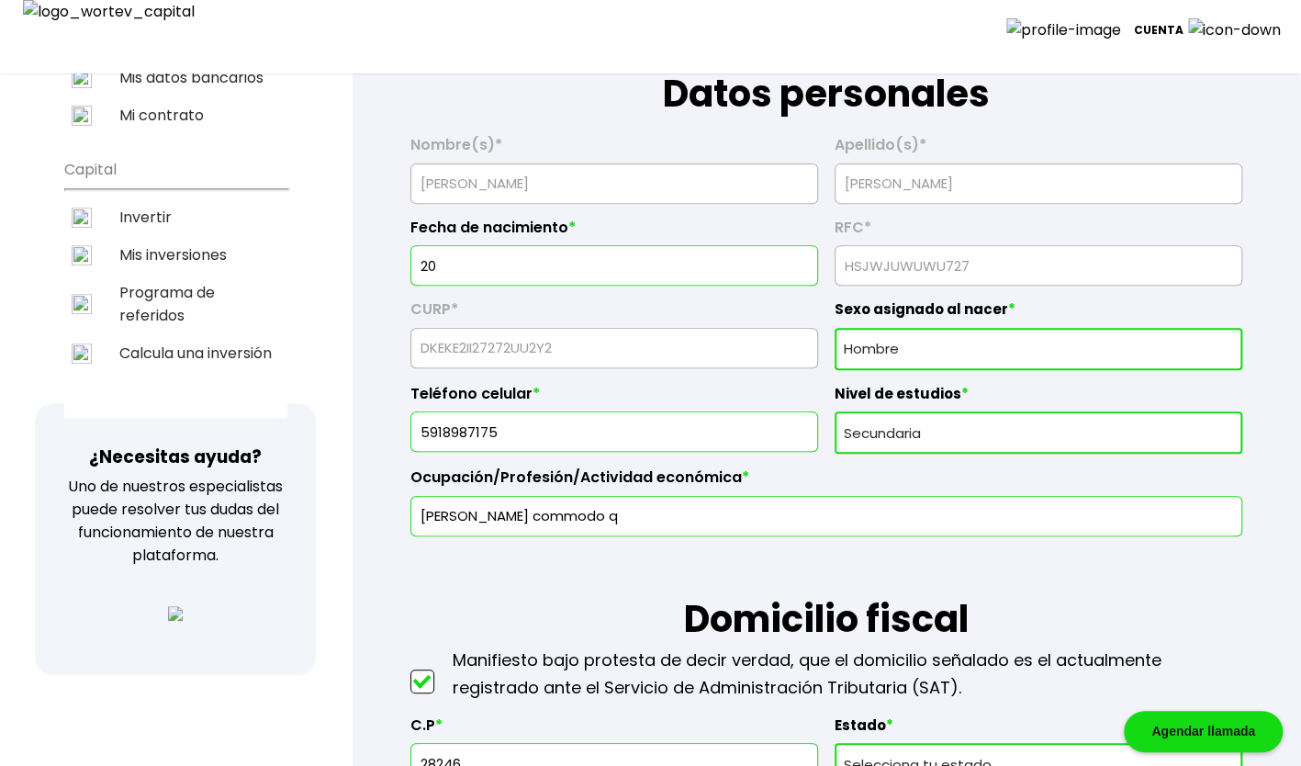
type input "6832170897"
radio input "true"
select select "Mujer"
select select "Nivel de estudios"
select select "CS"
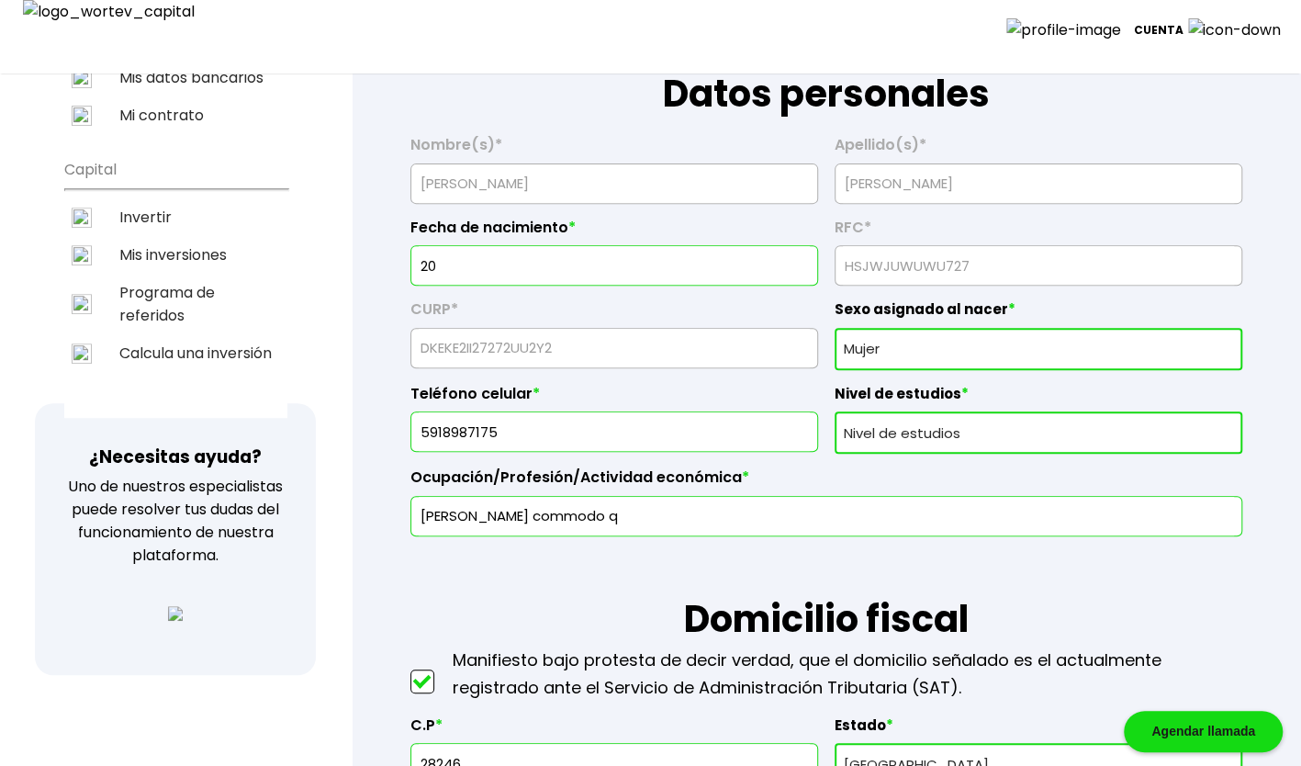
click at [468, 252] on input "20" at bounding box center [614, 265] width 391 height 39
type input "2"
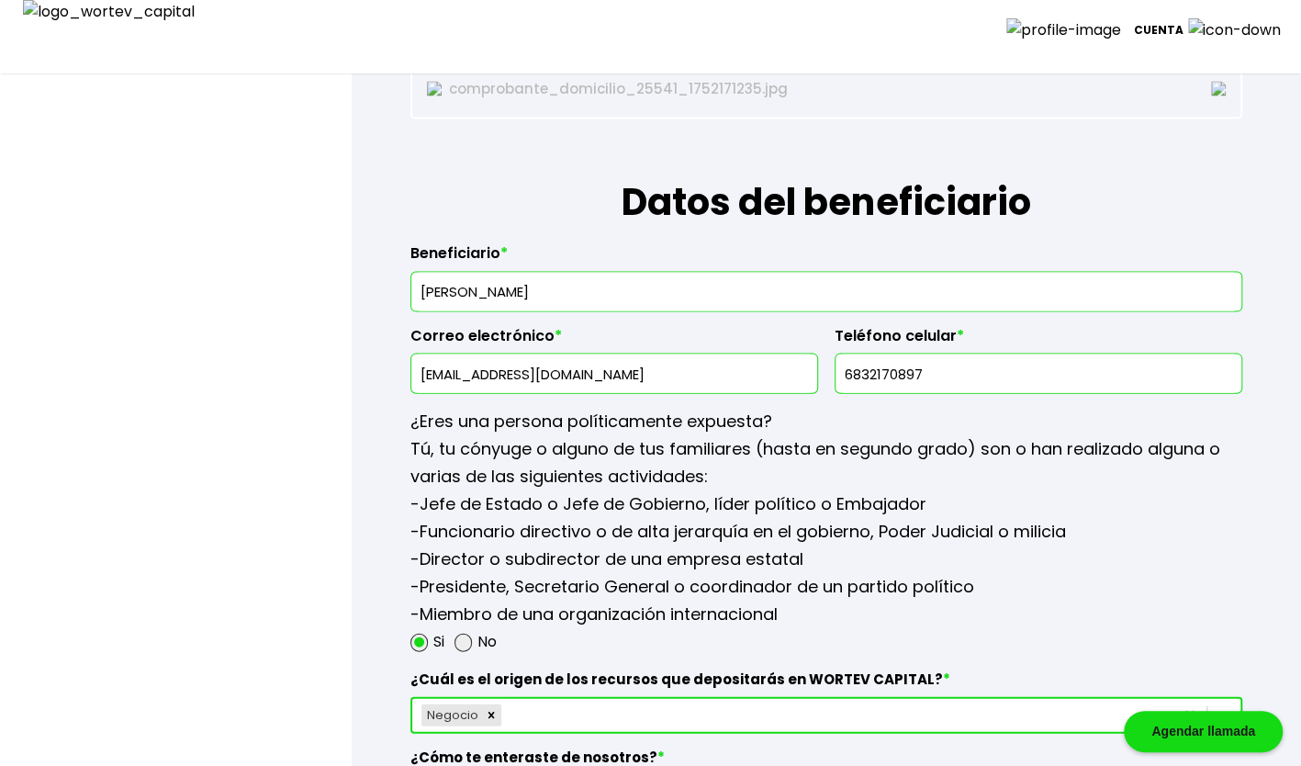
scroll to position [2388, 0]
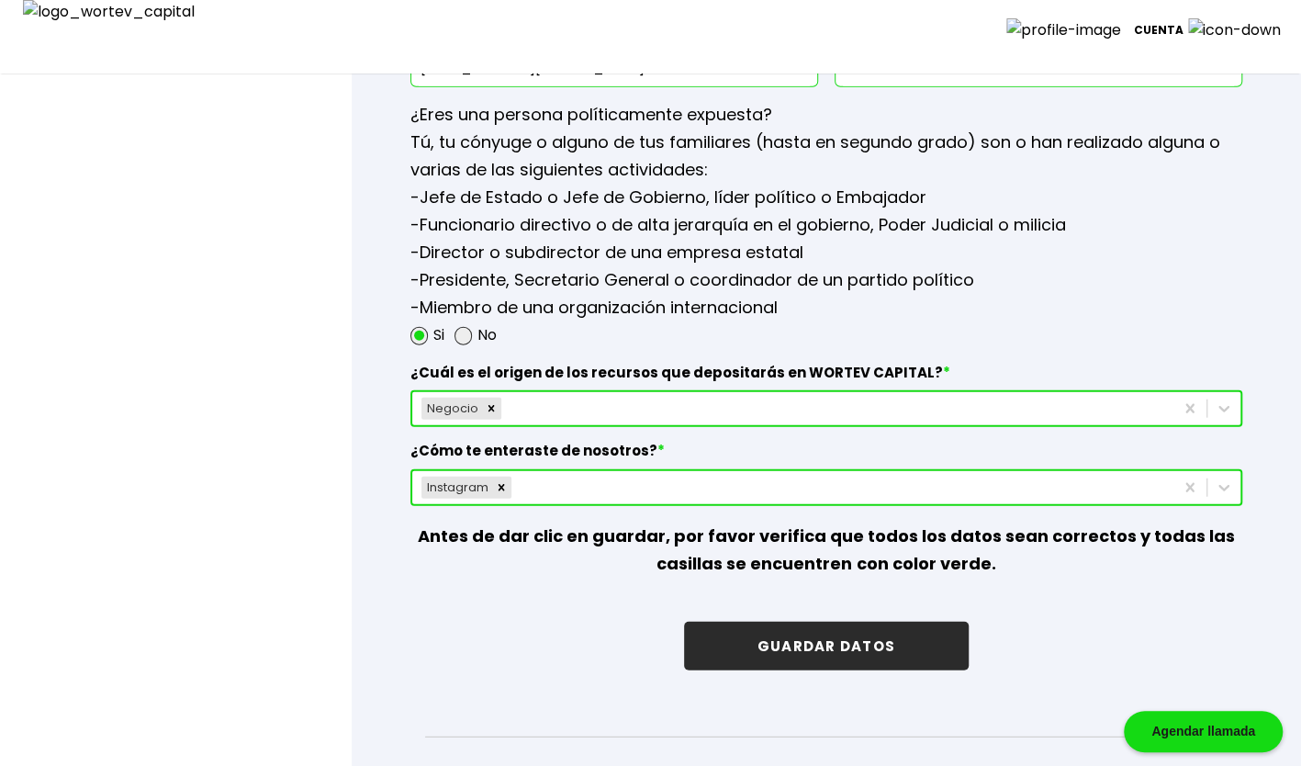
type input "[DATE]"
click at [853, 660] on button "GUARDAR DATOS" at bounding box center [826, 646] width 285 height 49
